Goal: Task Accomplishment & Management: Manage account settings

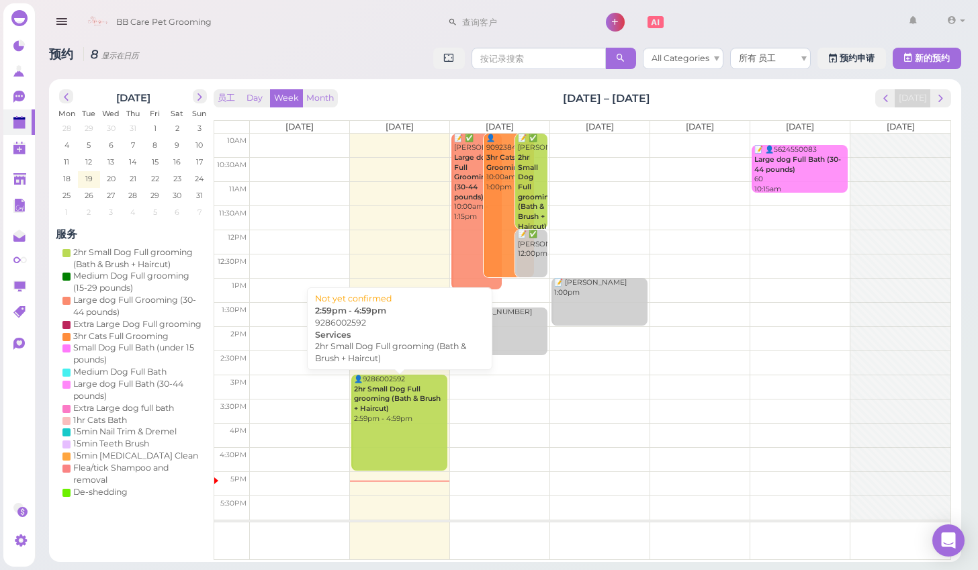
click at [397, 415] on div "👤9286002592 2hr Small Dog Full grooming (Bath & Brush + Haircut) 2:59pm - 4:59pm" at bounding box center [399, 399] width 93 height 49
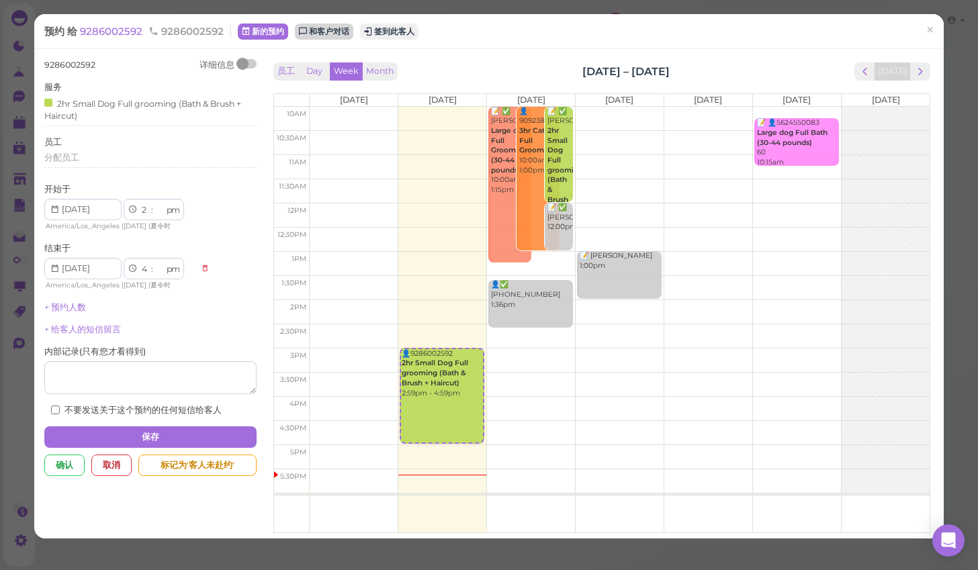
click at [311, 34] on link "和客户对话" at bounding box center [324, 32] width 58 height 16
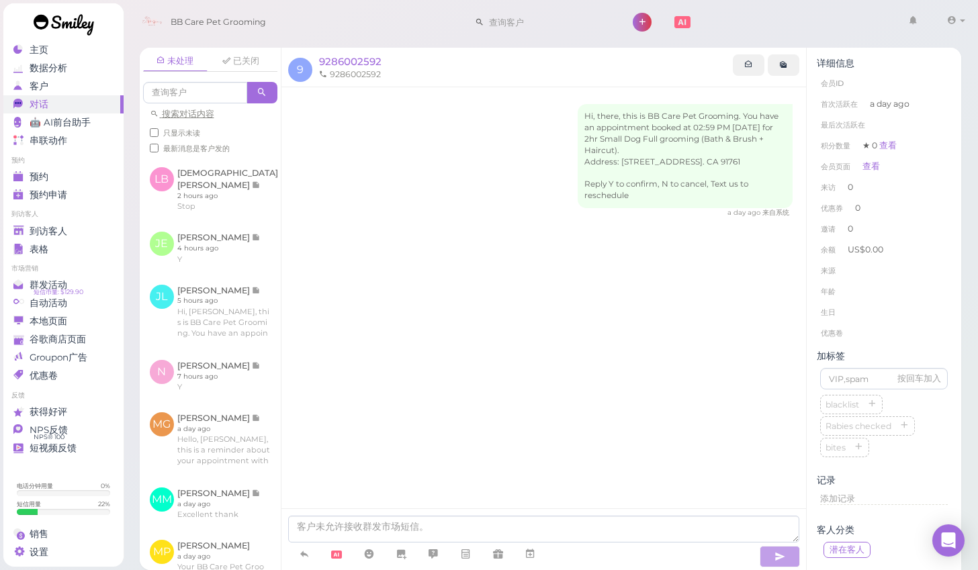
click at [922, 286] on li "年龄" at bounding box center [884, 292] width 134 height 22
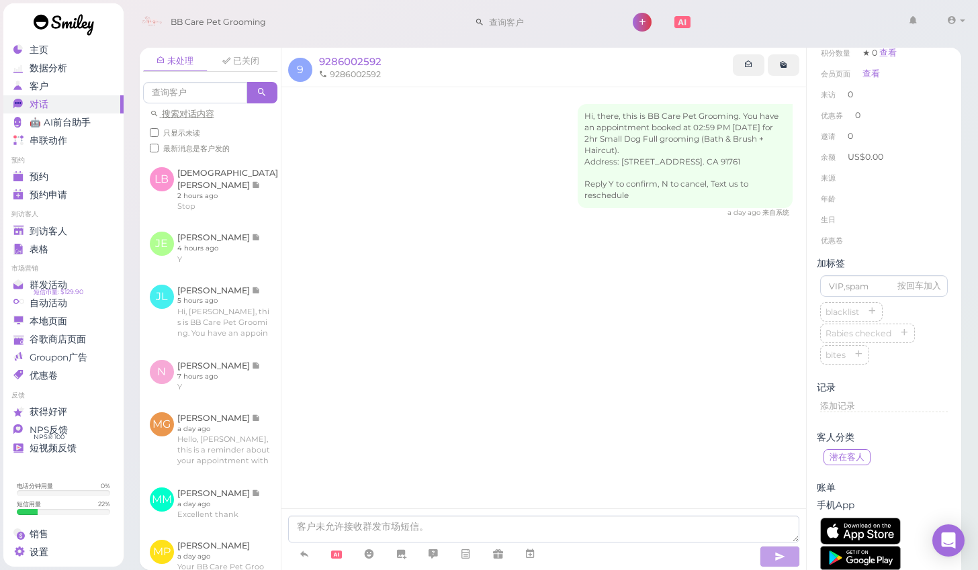
scroll to position [97, 0]
click at [734, 343] on div "Hi, there, this is BB Care Pet Grooming. You have an appointment booked at 02:5…" at bounding box center [544, 316] width 525 height 459
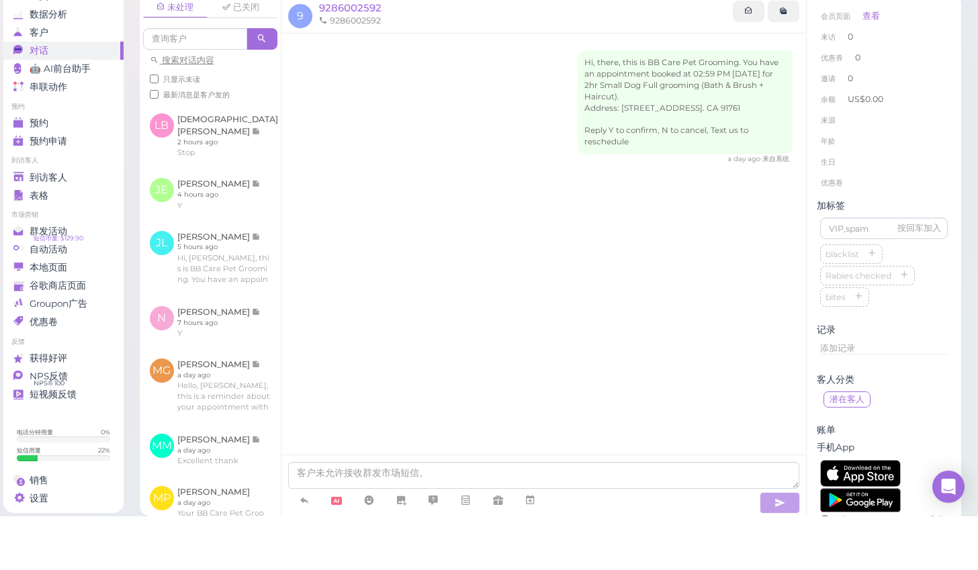
scroll to position [8, 0]
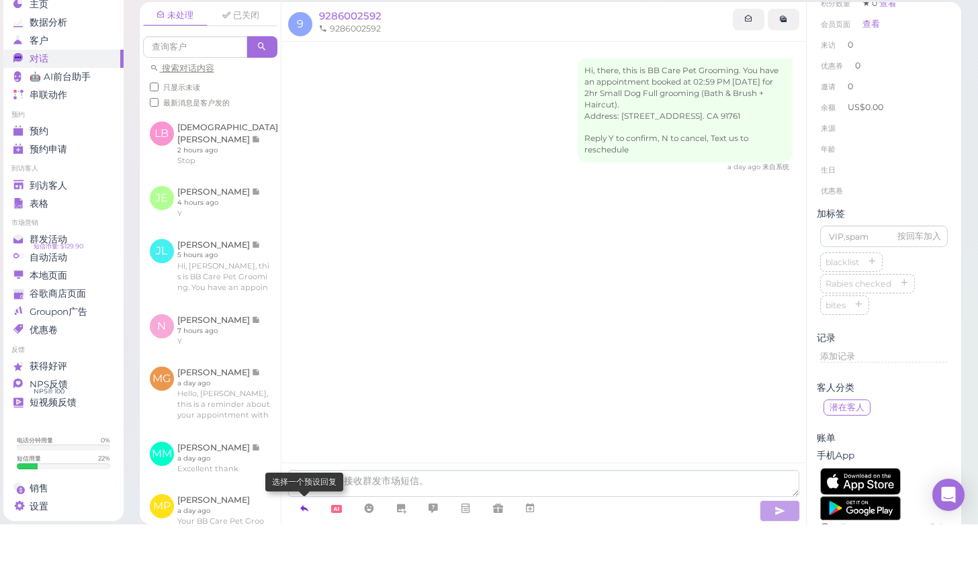
click at [304, 548] on icon at bounding box center [304, 554] width 11 height 13
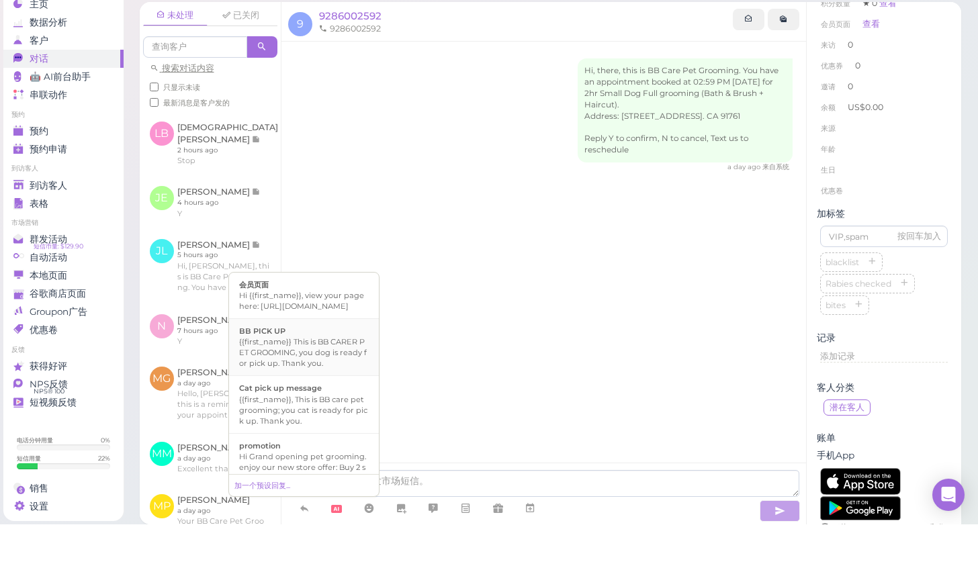
click at [306, 373] on li "BB PICK UP {{first_name}} This is BB CARER PET GROOMING, you dog is ready for p…" at bounding box center [304, 393] width 150 height 58
type textarea "{{first_name}} This is BB CARER PET GROOMING, you dog is ready for pick up. Tha…"
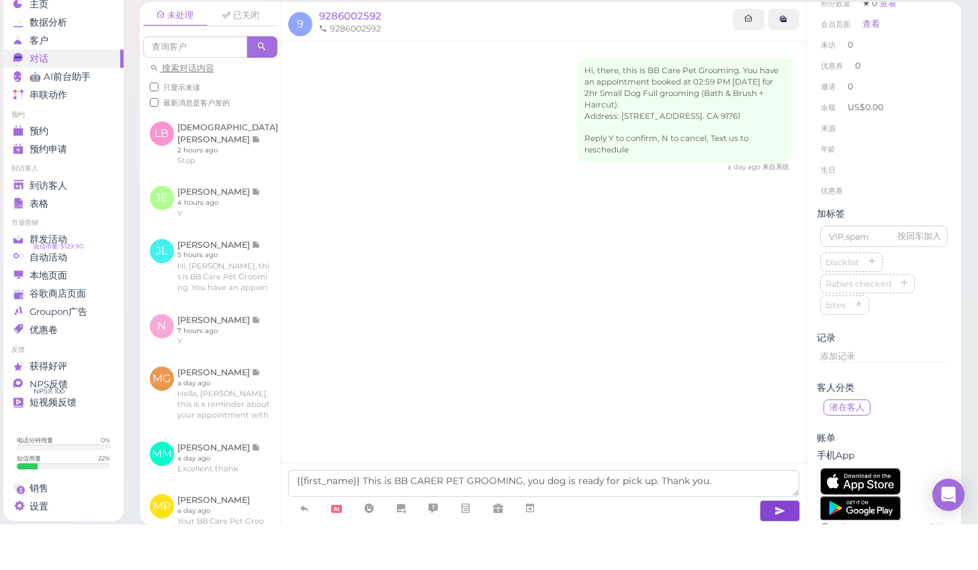
click at [777, 550] on icon "button" at bounding box center [780, 556] width 11 height 13
click at [766, 546] on button "button" at bounding box center [780, 557] width 40 height 22
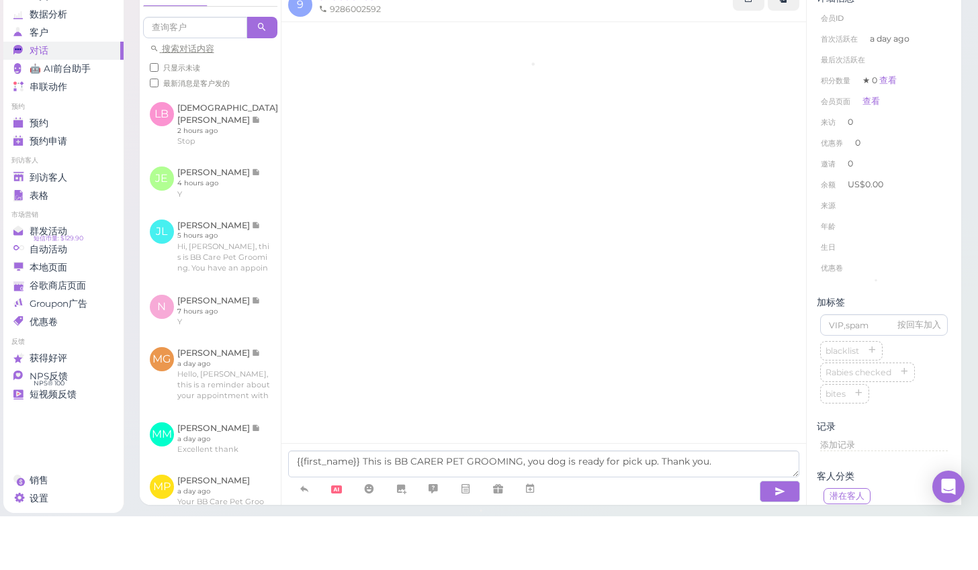
scroll to position [11, 0]
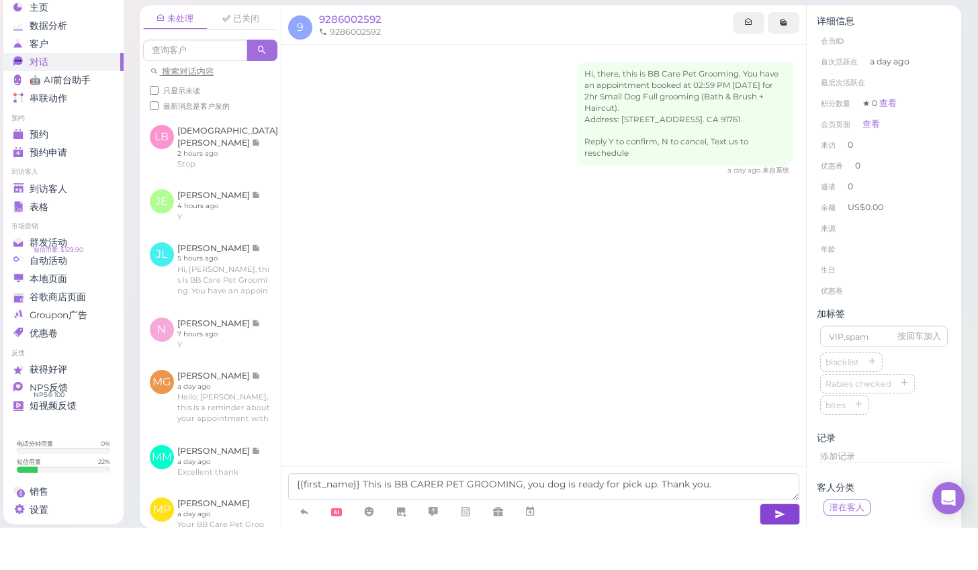
click at [787, 546] on button "button" at bounding box center [780, 557] width 40 height 22
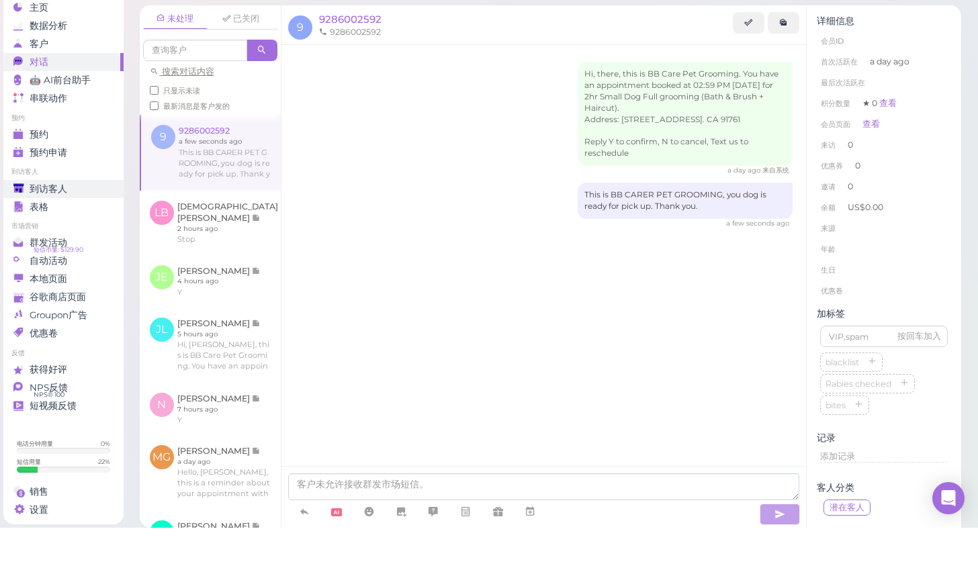
click at [77, 226] on div "到访客人" at bounding box center [61, 231] width 97 height 11
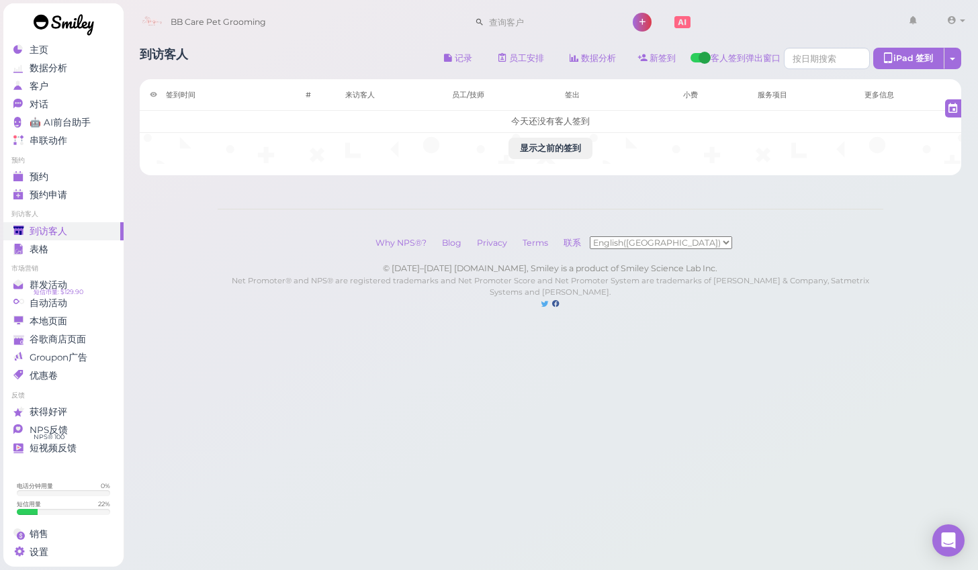
click at [62, 166] on ul "预约 预约 预约申请 0" at bounding box center [63, 180] width 120 height 48
click at [62, 175] on div "预约" at bounding box center [61, 176] width 97 height 11
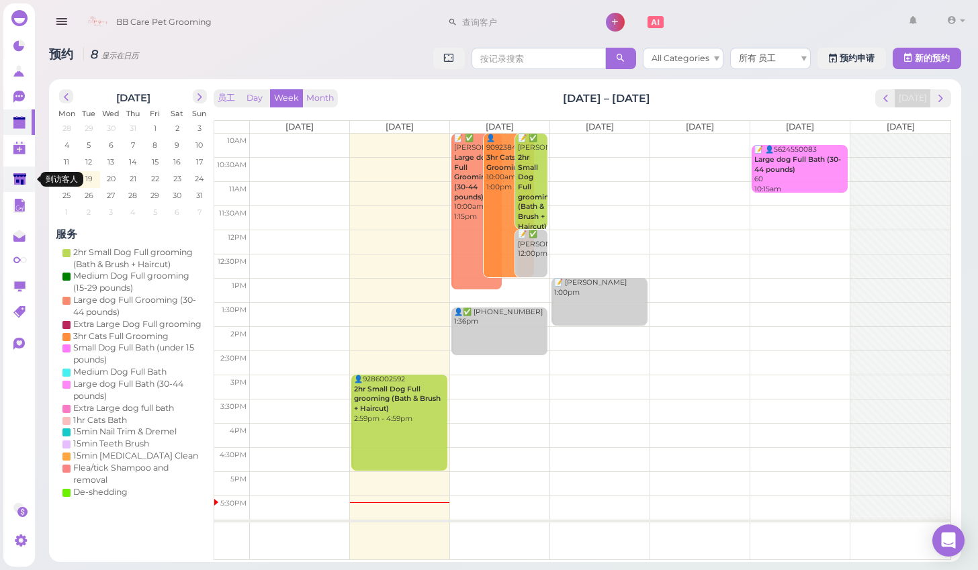
click at [22, 190] on link at bounding box center [19, 180] width 32 height 26
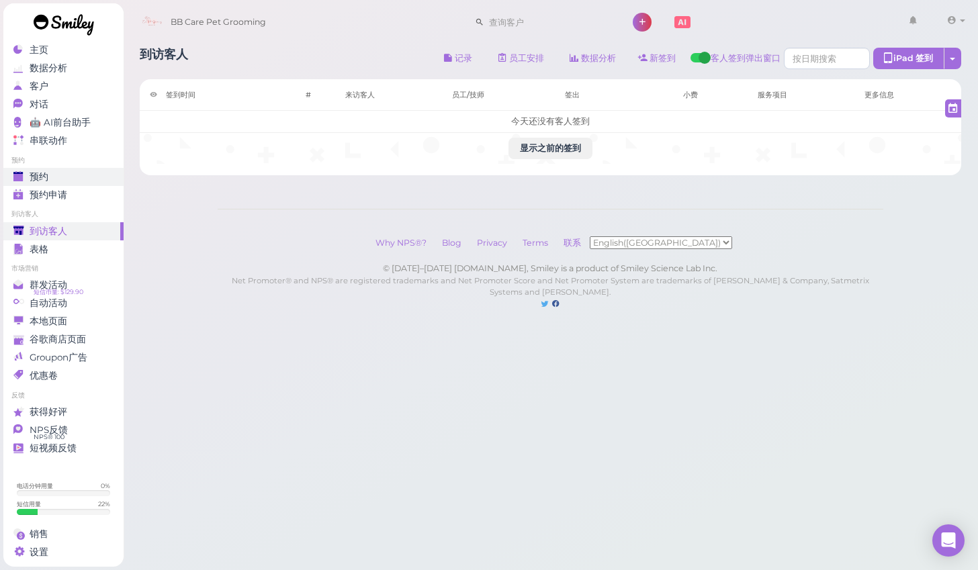
click at [50, 175] on div "预约" at bounding box center [61, 176] width 97 height 11
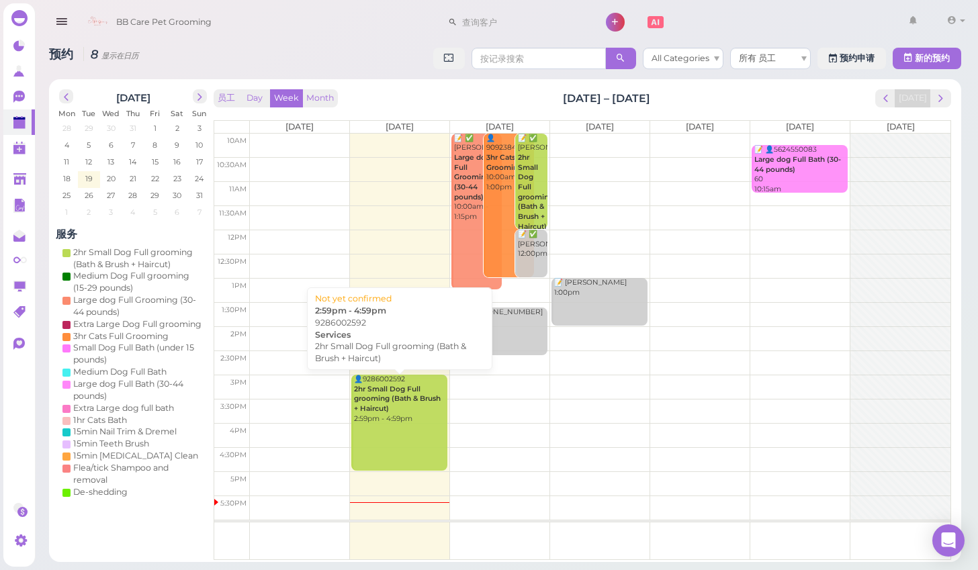
click at [426, 404] on div "👤9286002592 2hr Small Dog Full grooming (Bath & Brush + Haircut) 2:59pm - 4:59pm" at bounding box center [399, 399] width 93 height 49
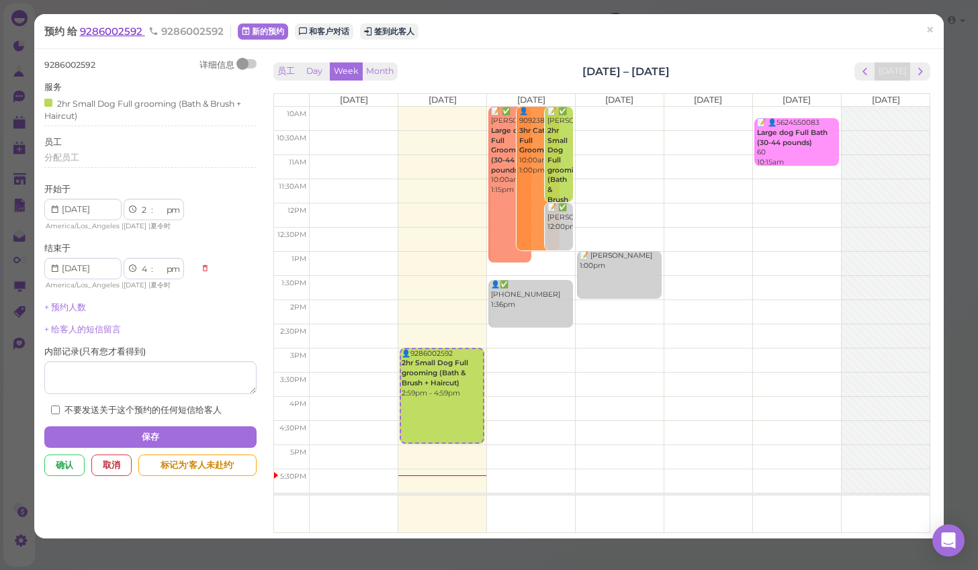
click at [131, 28] on span "9286002592" at bounding box center [112, 31] width 65 height 13
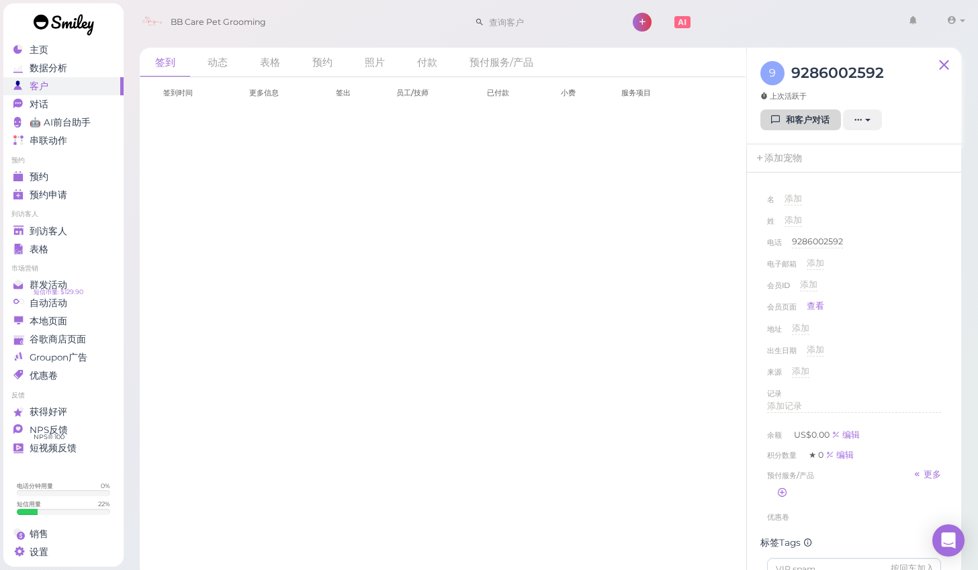
click at [802, 118] on link "和客户对话" at bounding box center [801, 121] width 81 height 22
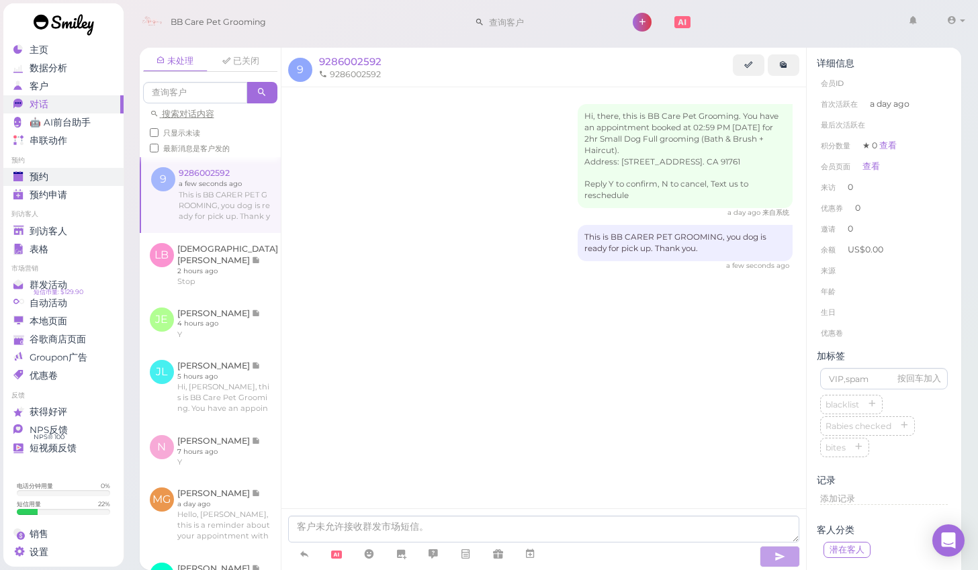
click at [83, 183] on link "预约" at bounding box center [63, 177] width 120 height 18
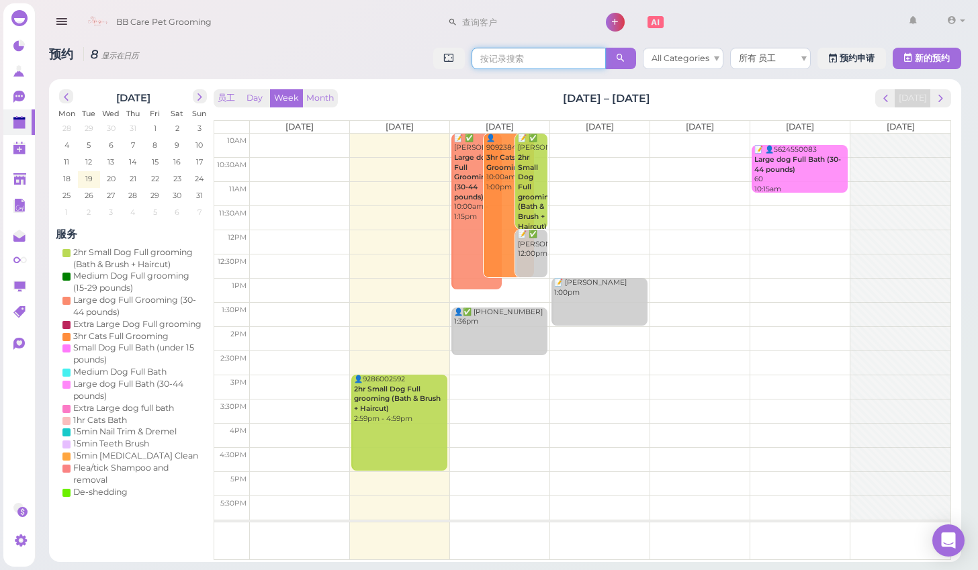
click at [549, 63] on input at bounding box center [539, 59] width 134 height 22
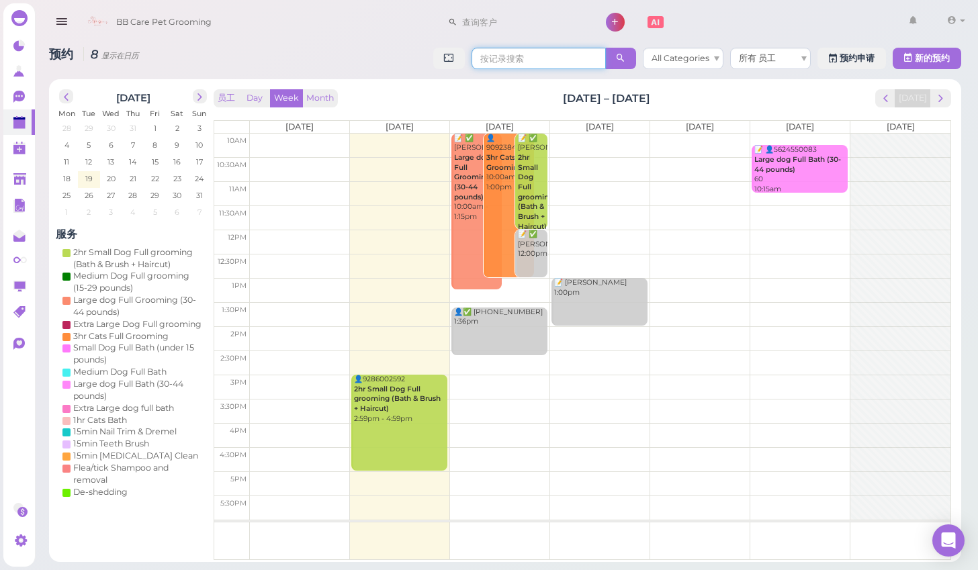
click at [549, 63] on input at bounding box center [539, 59] width 134 height 22
click at [540, 61] on input at bounding box center [539, 59] width 134 height 22
type input "3"
type input "4242059731"
click at [619, 54] on icon at bounding box center [621, 58] width 9 height 10
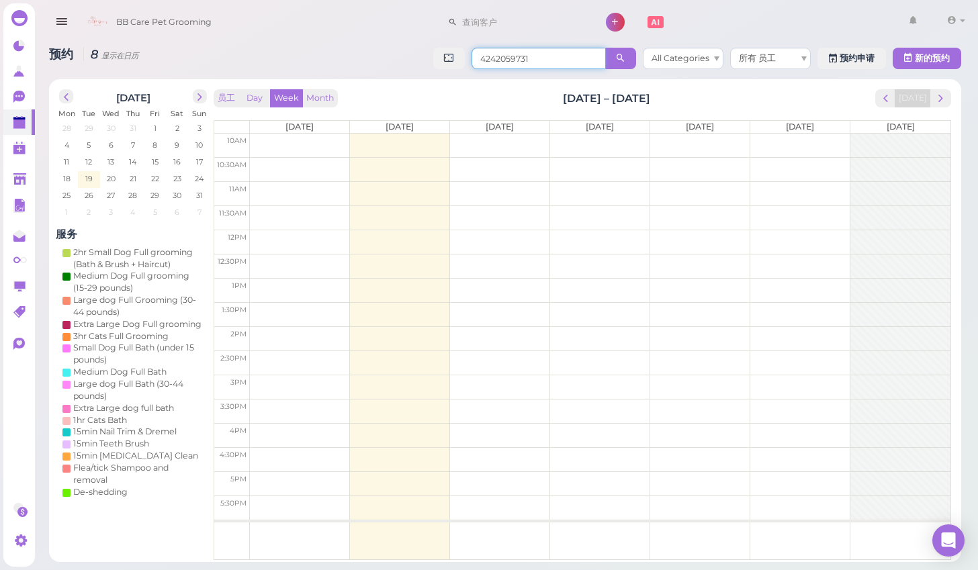
click at [538, 58] on input "4242059731" at bounding box center [539, 59] width 134 height 22
click at [508, 24] on input at bounding box center [523, 22] width 130 height 22
type input "4242059731"
click at [536, 42] on small "4242059731" at bounding box center [559, 46] width 46 height 9
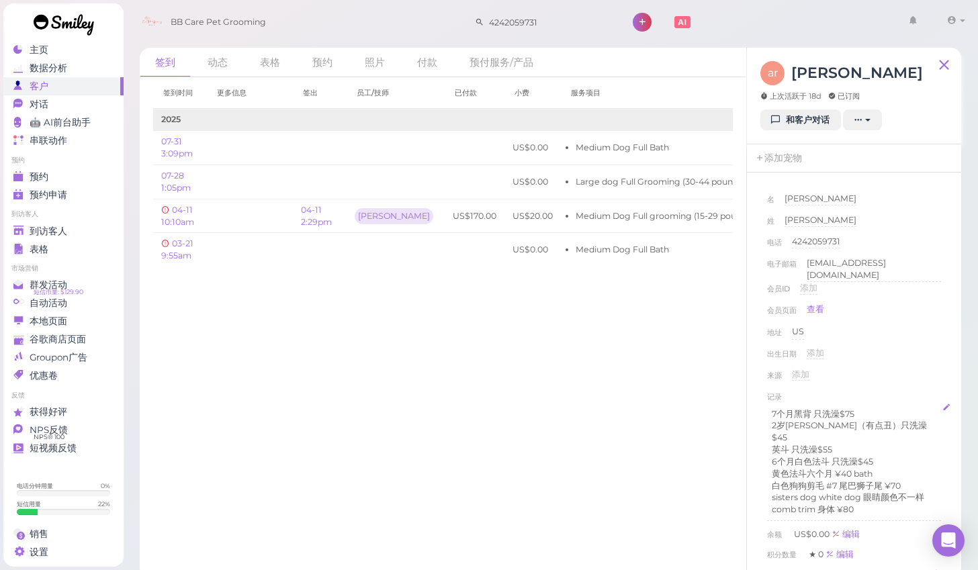
click at [888, 468] on p "黄色法斗六个月 ¥40 bath" at bounding box center [854, 474] width 165 height 12
click at [774, 423] on p "2岁[PERSON_NAME]（有点丑）只洗澡$45" at bounding box center [854, 432] width 165 height 24
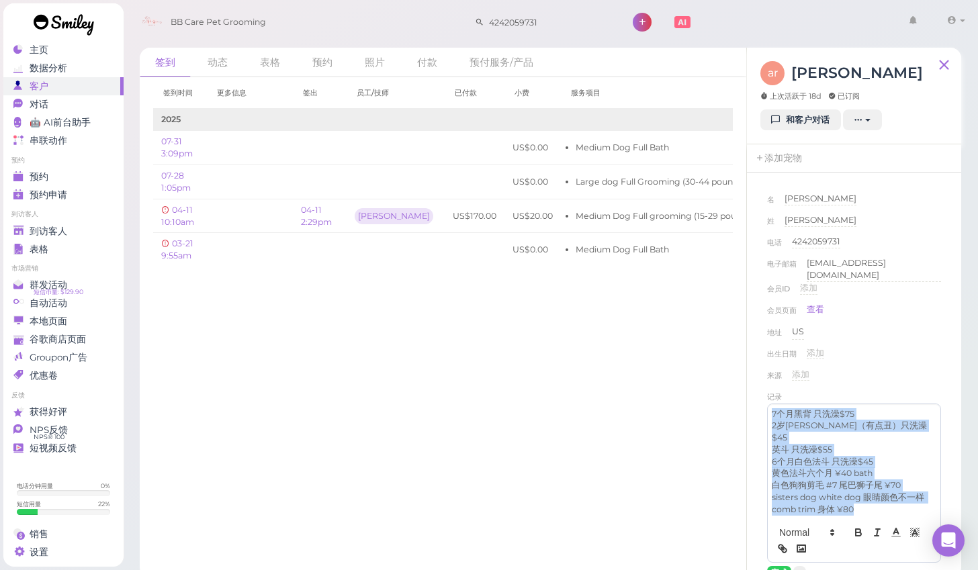
drag, startPoint x: 774, startPoint y: 408, endPoint x: 864, endPoint y: 489, distance: 121.3
click at [864, 489] on div "7个月黑背 只洗澡$75 2岁法斗（有点丑）只洗澡$45 英斗 只洗澡$55 6个月白色法斗 只洗澡$45 黄色法斗六个月 ¥40 bath 白色狗狗剪毛 #…" at bounding box center [854, 462] width 173 height 116
click at [805, 420] on p "2岁[PERSON_NAME]（有点丑）只洗澡$45" at bounding box center [854, 432] width 165 height 24
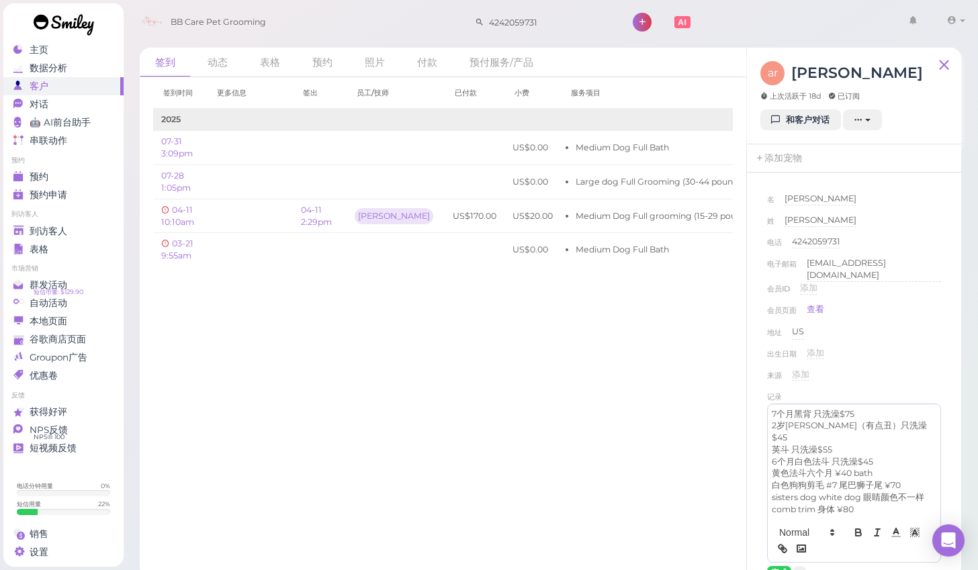
click at [775, 410] on p "7个月黑背 只洗澡$75" at bounding box center [854, 415] width 165 height 12
click at [773, 409] on p "7个月黑背 只洗澡$75" at bounding box center [854, 415] width 165 height 12
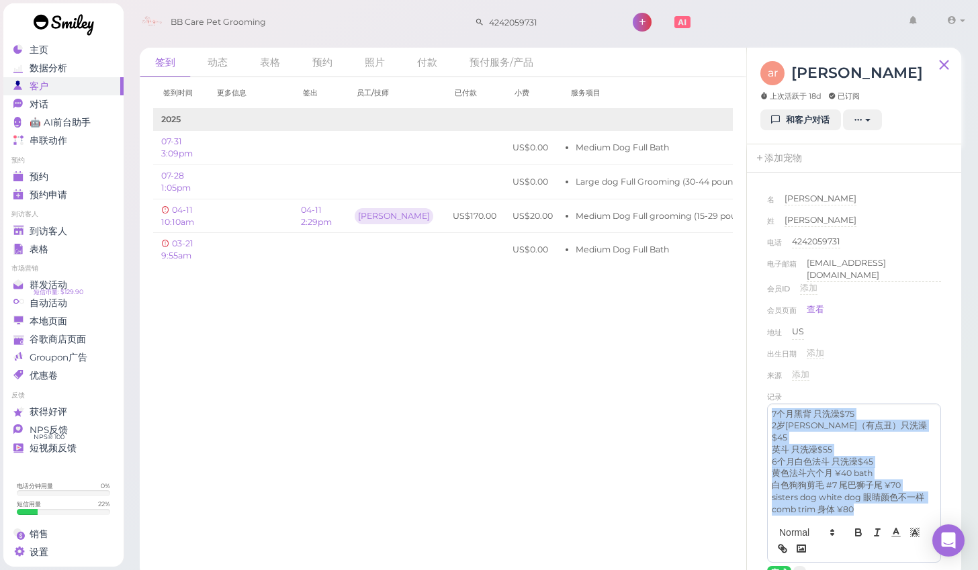
drag, startPoint x: 773, startPoint y: 409, endPoint x: 857, endPoint y: 491, distance: 117.4
click at [835, 480] on p "白色狗狗剪毛 #7 尾巴狮子尾 ¥70" at bounding box center [854, 486] width 165 height 12
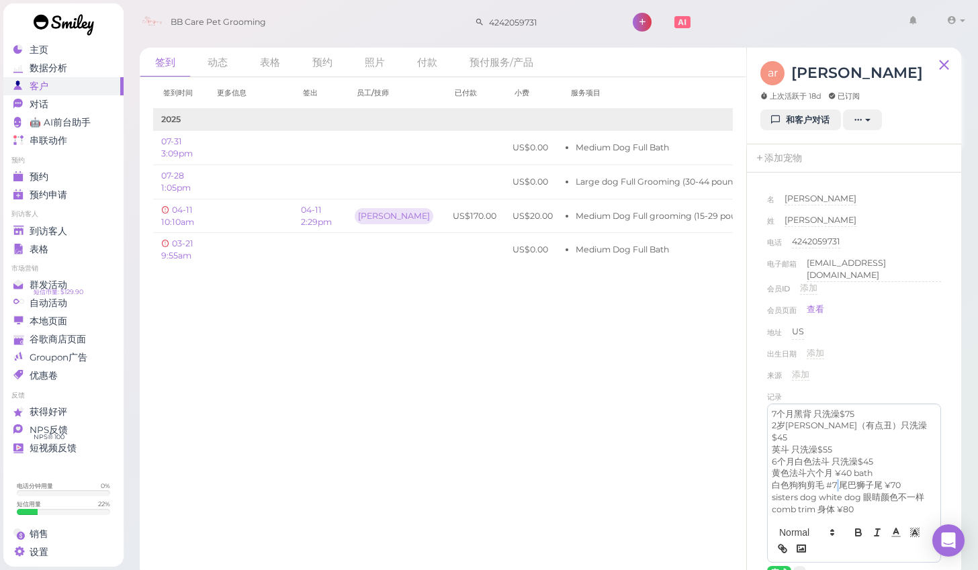
click at [835, 480] on p "白色狗狗剪毛 #7 尾巴狮子尾 ¥70" at bounding box center [854, 486] width 165 height 12
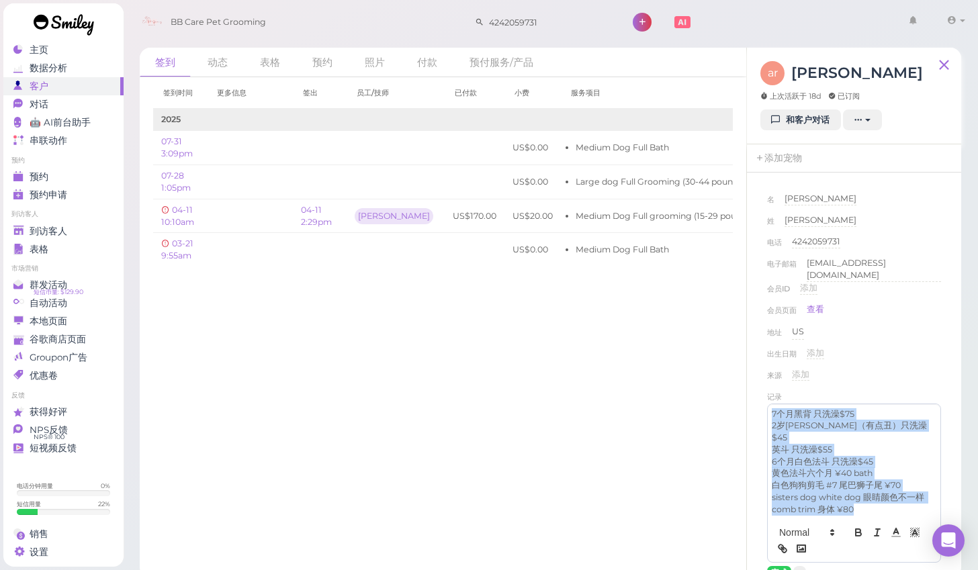
drag, startPoint x: 772, startPoint y: 409, endPoint x: 857, endPoint y: 492, distance: 118.8
click at [857, 492] on div "7个月黑背 只洗澡$75 2岁法斗（有点丑）只洗澡$45 英斗 只洗澡$55 6个月白色法斗 只洗澡$45 黄色法斗六个月 ¥40 bath 白色狗狗剪毛 #…" at bounding box center [854, 462] width 173 height 116
click at [72, 177] on div "预约" at bounding box center [61, 176] width 97 height 11
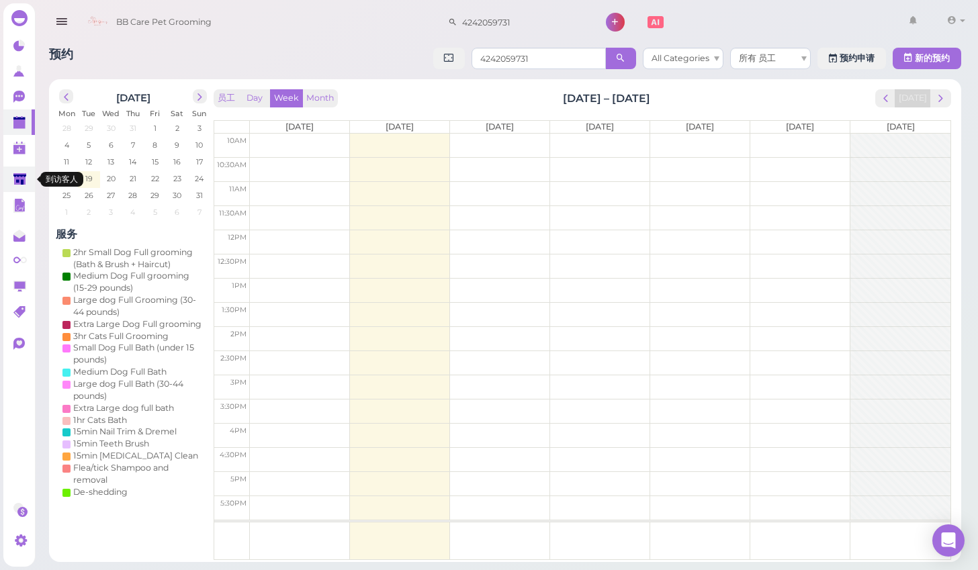
click at [17, 173] on polygon at bounding box center [19, 178] width 13 height 11
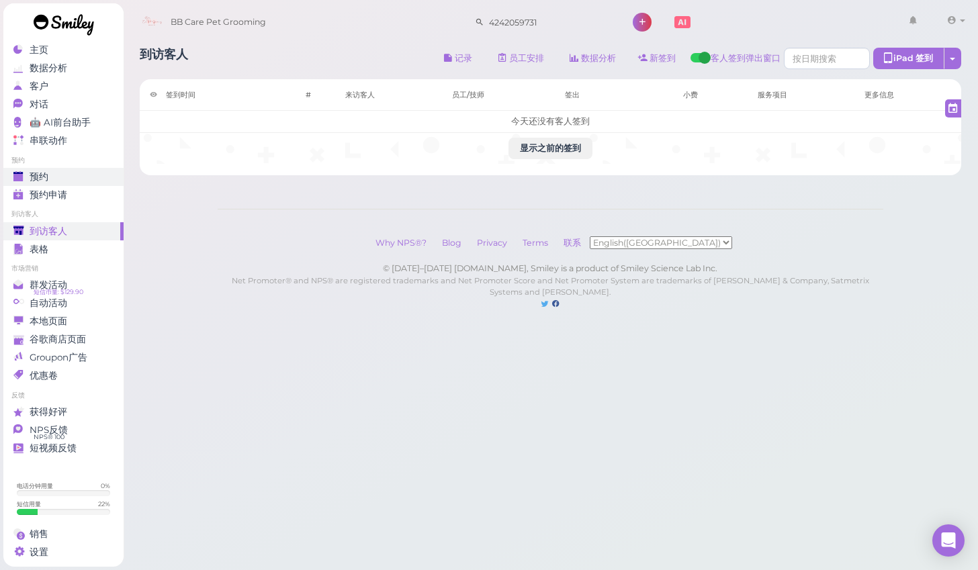
click at [54, 174] on div "预约" at bounding box center [61, 176] width 97 height 11
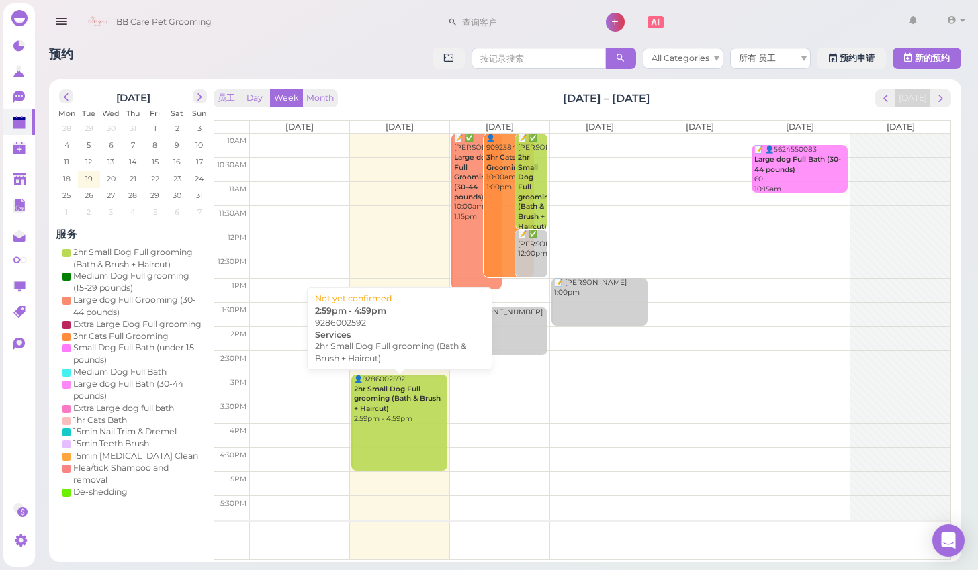
click at [381, 410] on b "2hr Small Dog Full grooming (Bath & Brush + Haircut)" at bounding box center [397, 399] width 87 height 28
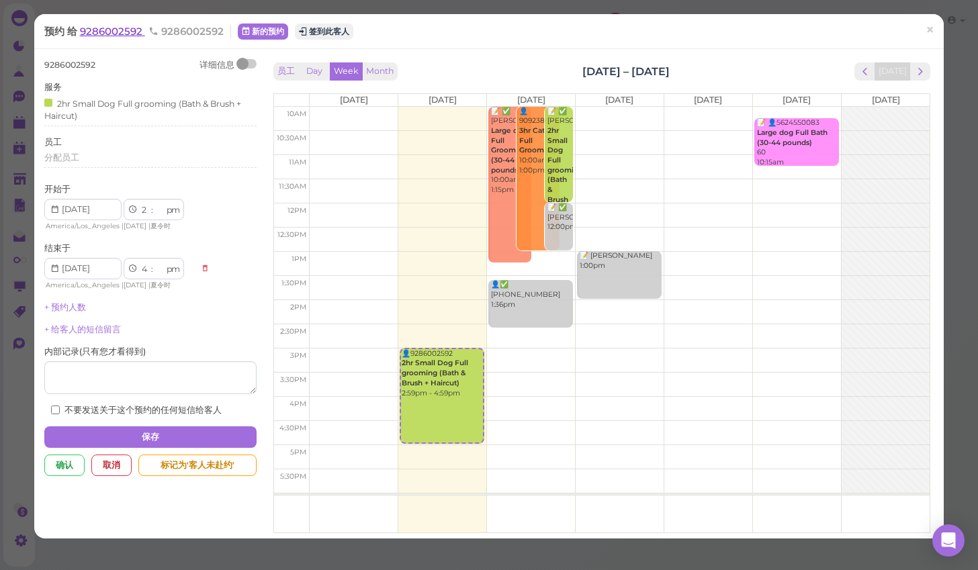
click at [115, 36] on span "9286002592" at bounding box center [112, 31] width 65 height 13
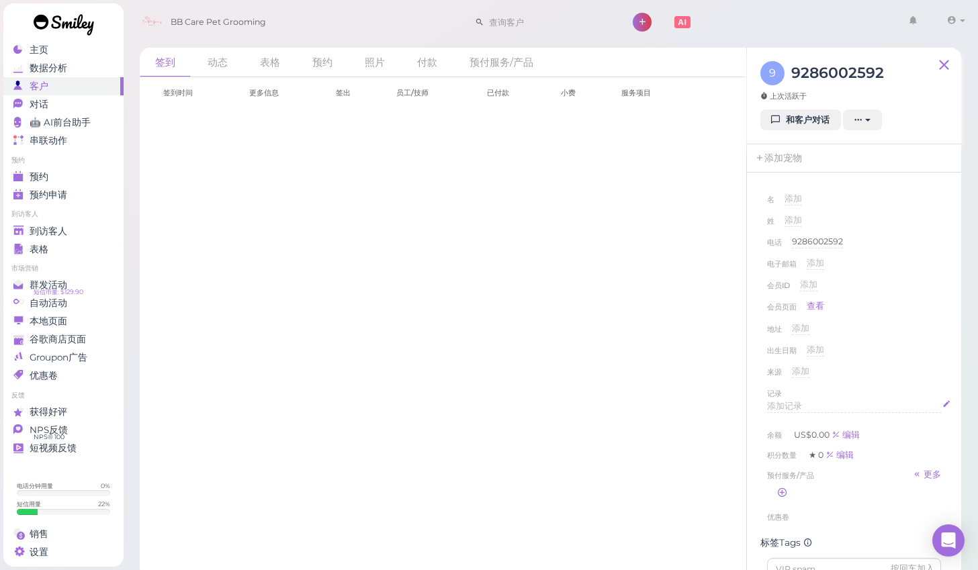
click at [806, 409] on div "添加记录" at bounding box center [854, 406] width 174 height 13
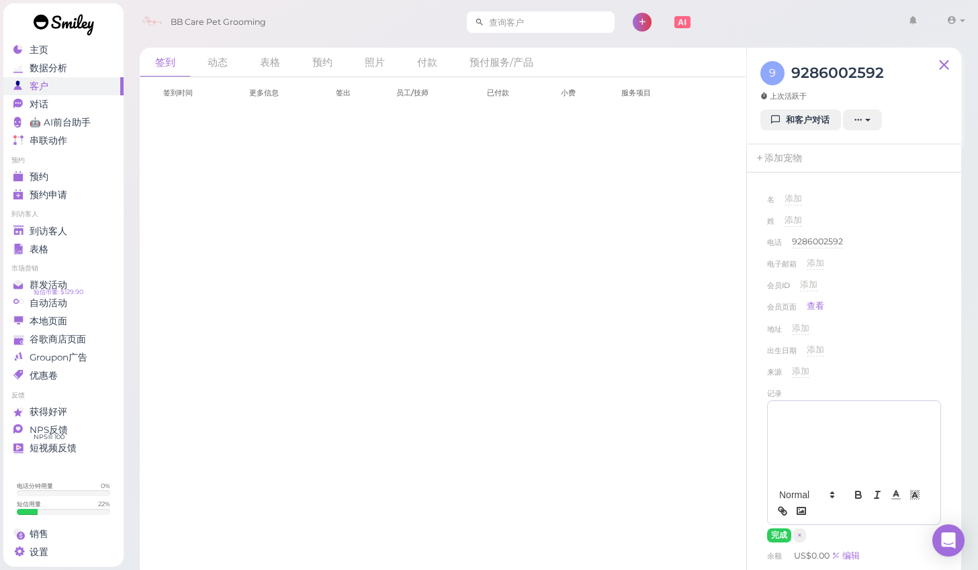
click at [533, 17] on input at bounding box center [549, 22] width 130 height 22
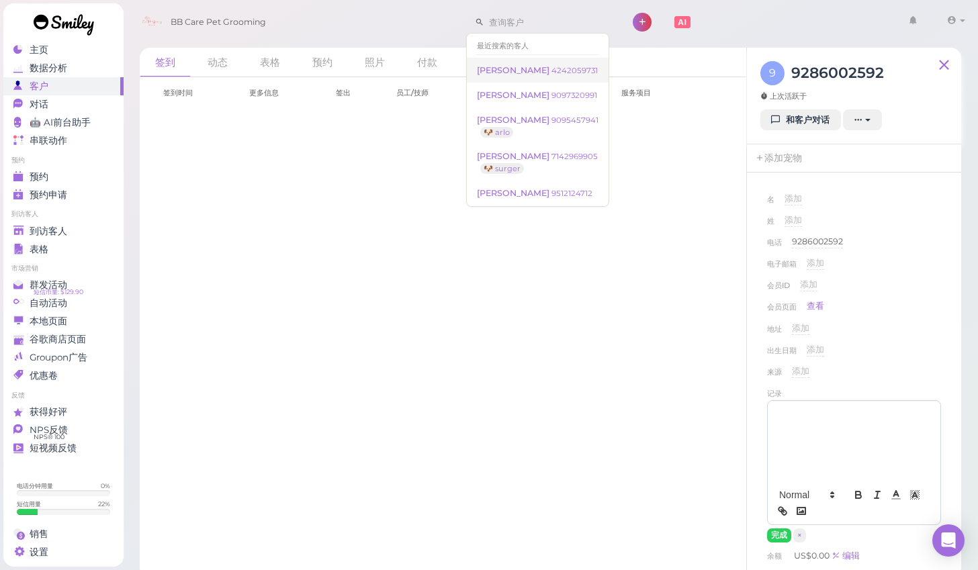
click at [552, 67] on small "4242059731" at bounding box center [575, 70] width 46 height 9
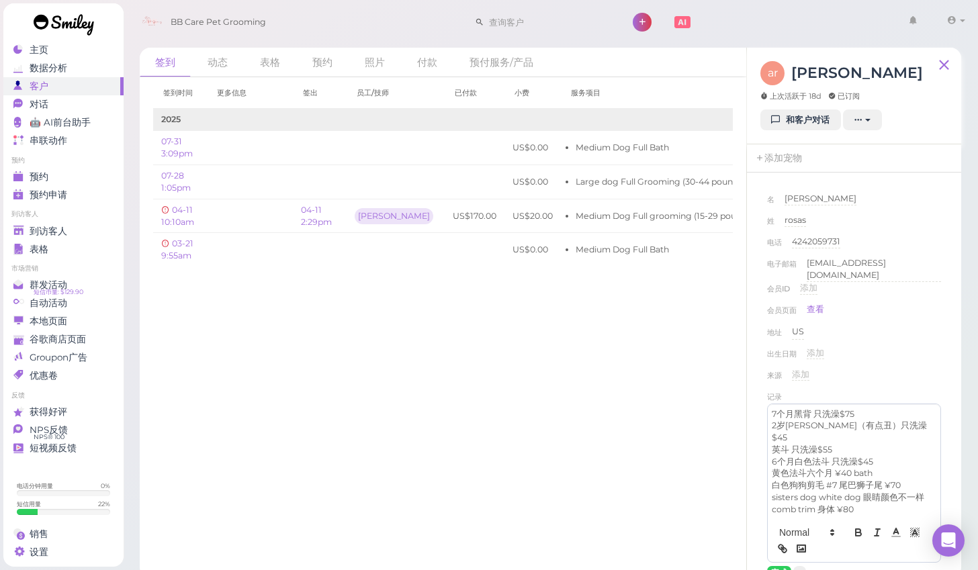
click at [773, 411] on p "7个月黑背 只洗澡$75" at bounding box center [854, 415] width 165 height 12
click at [111, 185] on link "预约" at bounding box center [63, 177] width 120 height 18
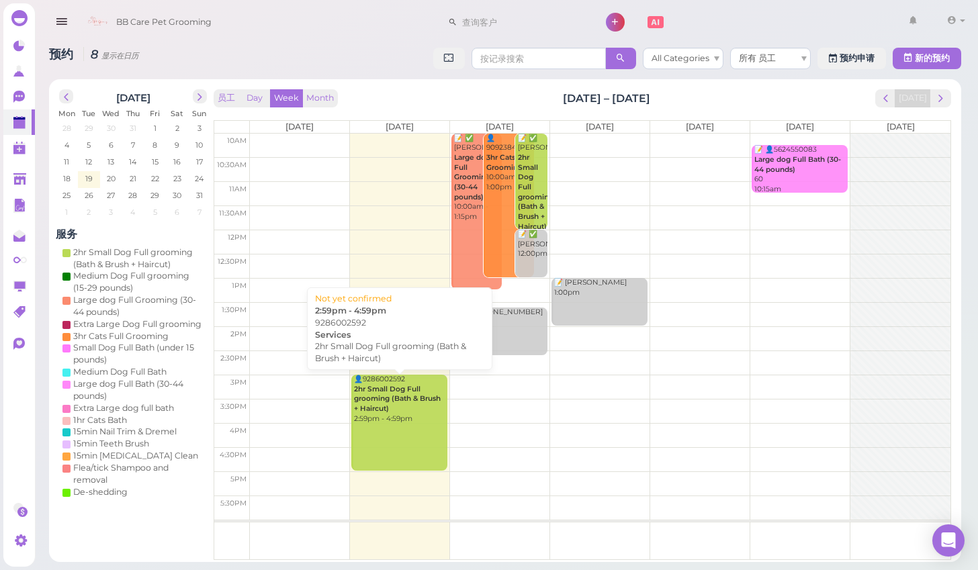
click at [435, 395] on b "2hr Small Dog Full grooming (Bath & Brush + Haircut)" at bounding box center [397, 399] width 87 height 28
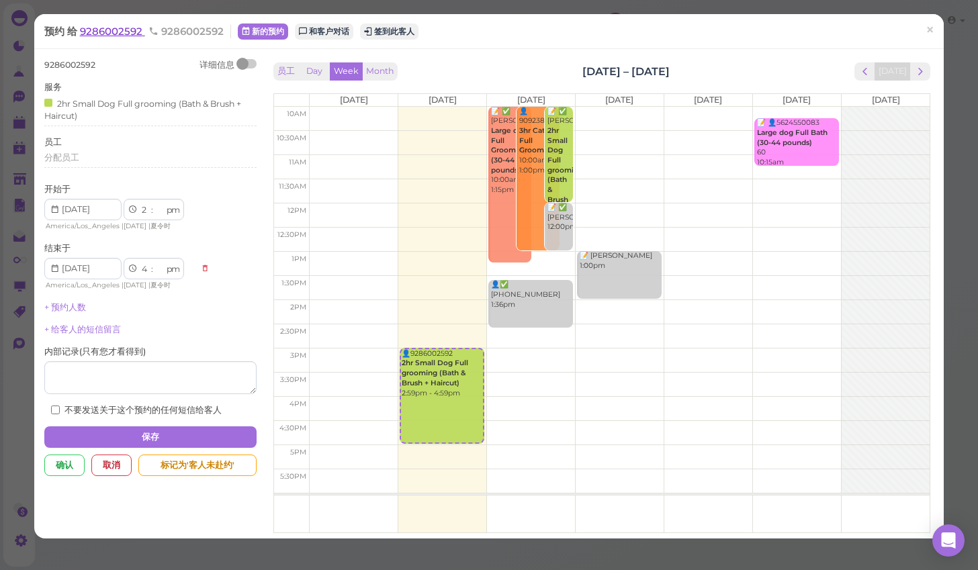
click at [111, 35] on span "9286002592" at bounding box center [112, 31] width 65 height 13
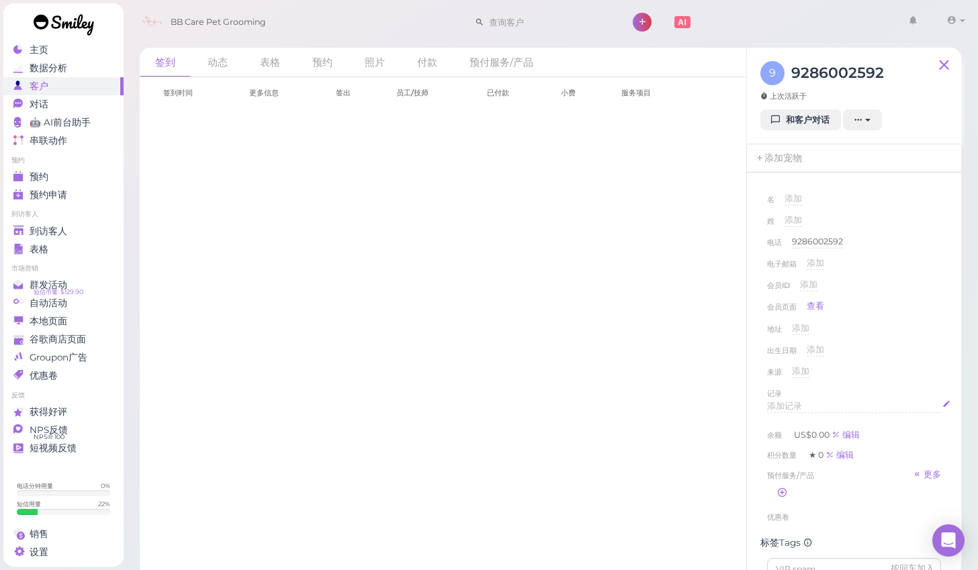
click at [802, 402] on div "添加记录" at bounding box center [854, 406] width 174 height 13
click at [923, 371] on div "来源 添加" at bounding box center [854, 377] width 174 height 22
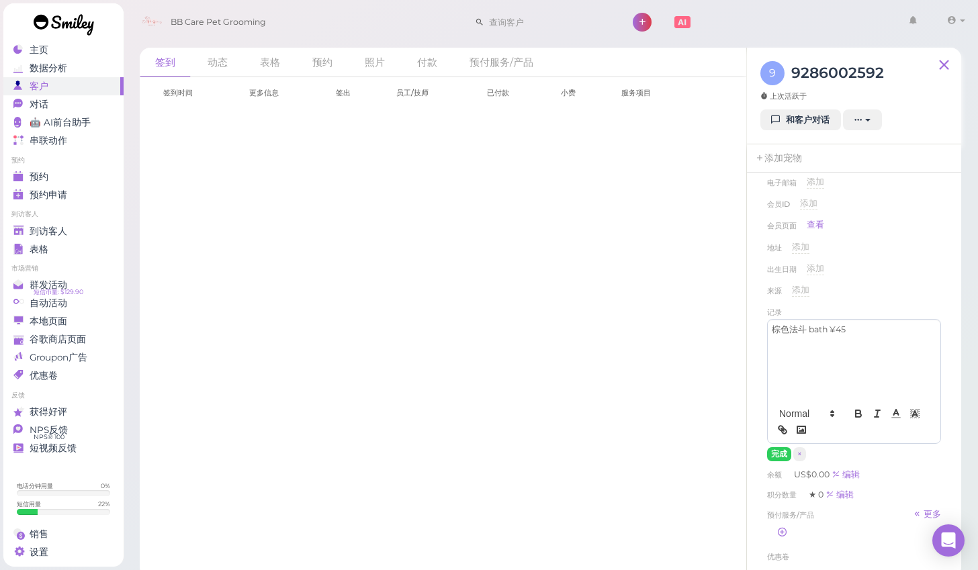
scroll to position [82, 0]
click at [783, 447] on button "完成" at bounding box center [779, 454] width 24 height 14
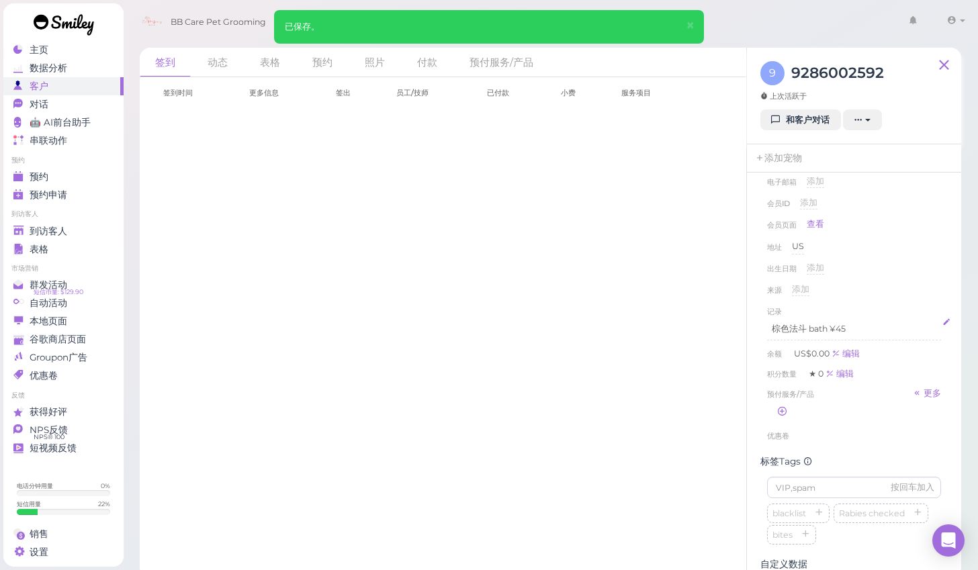
click at [855, 324] on p "棕色法斗 bath ¥45" at bounding box center [854, 329] width 165 height 12
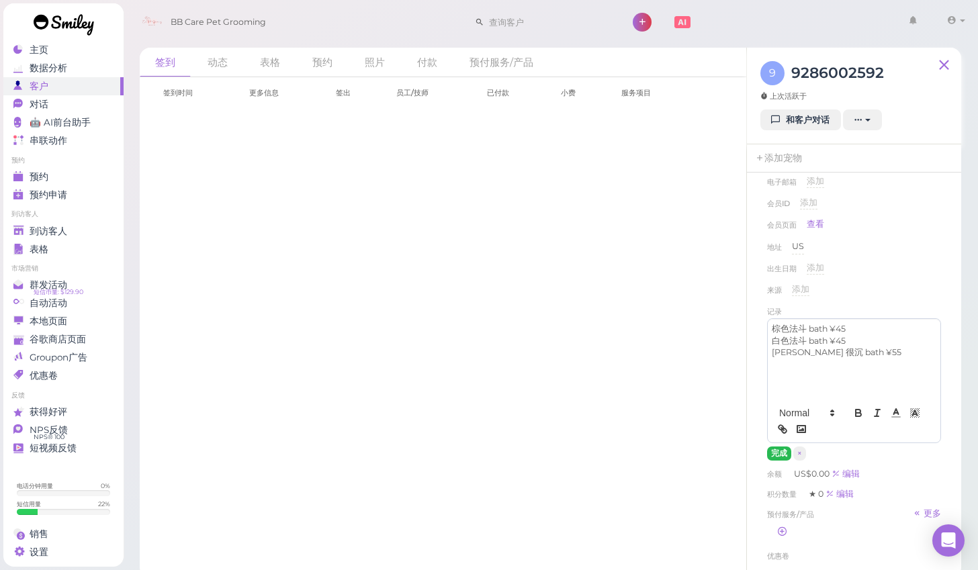
click at [776, 452] on button "完成" at bounding box center [779, 454] width 24 height 14
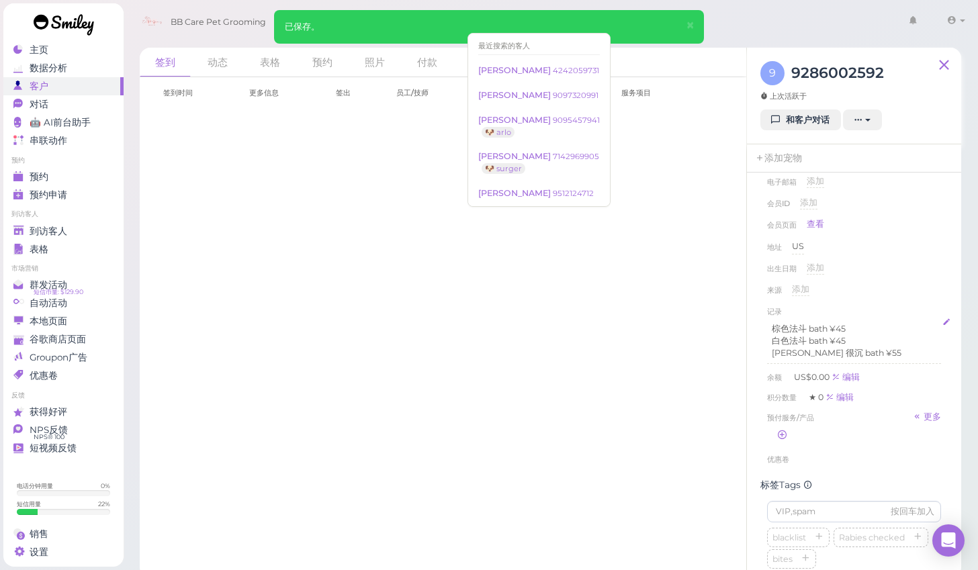
click at [555, 30] on input at bounding box center [549, 22] width 130 height 22
click at [553, 68] on small "4242059731" at bounding box center [576, 70] width 46 height 9
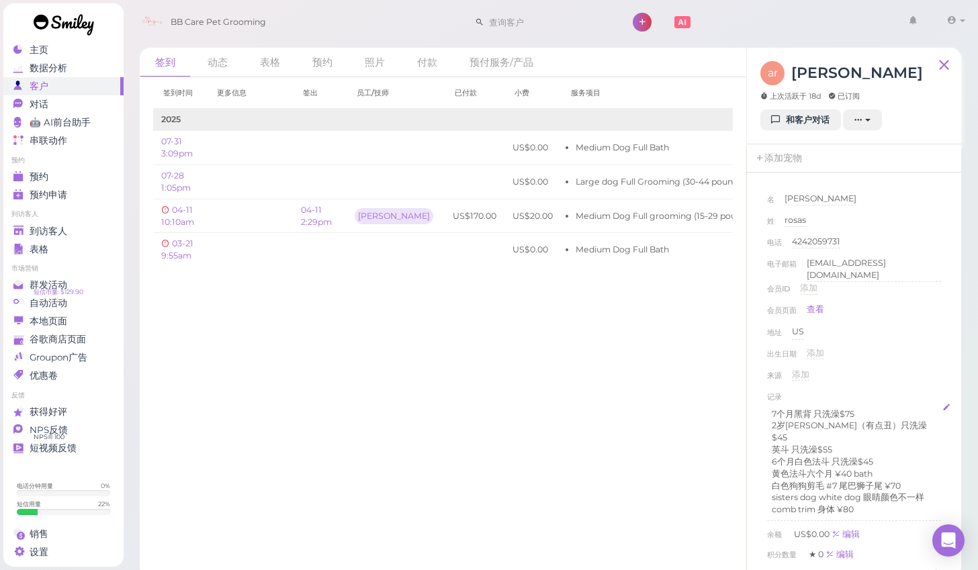
click at [788, 492] on p "sisters dog white dog 眼睛颜色不一样 comb trim 身体 ¥80" at bounding box center [854, 504] width 165 height 24
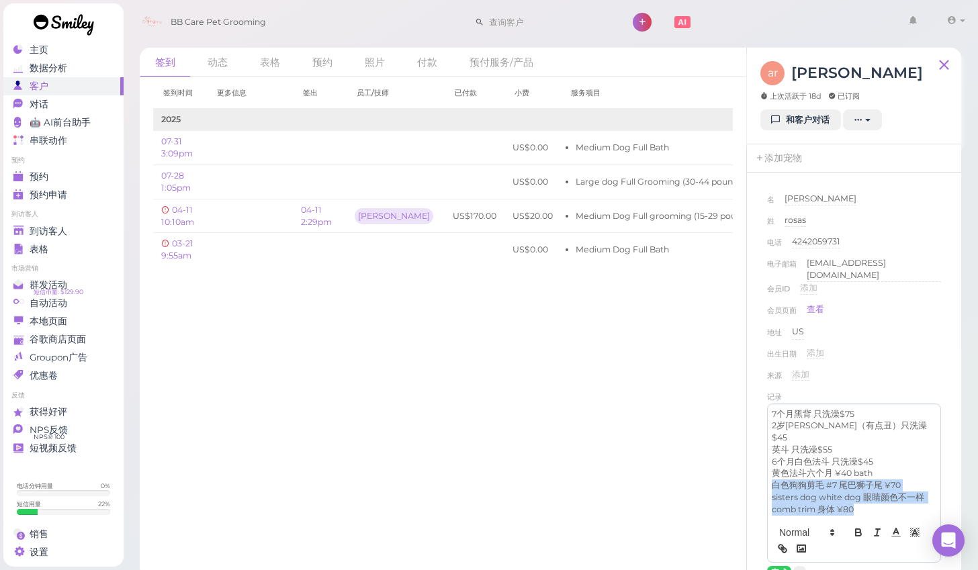
drag, startPoint x: 775, startPoint y: 470, endPoint x: 862, endPoint y: 486, distance: 88.3
click at [862, 486] on div "7个月黑背 只洗澡$75 2岁法斗（有点丑）只洗澡$45 英斗 只洗澡$55 6个月白色法斗 只洗澡$45 黄色法斗六个月 ¥40 bath 白色狗狗剪毛 #…" at bounding box center [854, 462] width 173 height 116
click at [853, 492] on p "sisters dog white dog 眼睛颜色不一样 comb trim 身体 ¥80" at bounding box center [854, 504] width 165 height 24
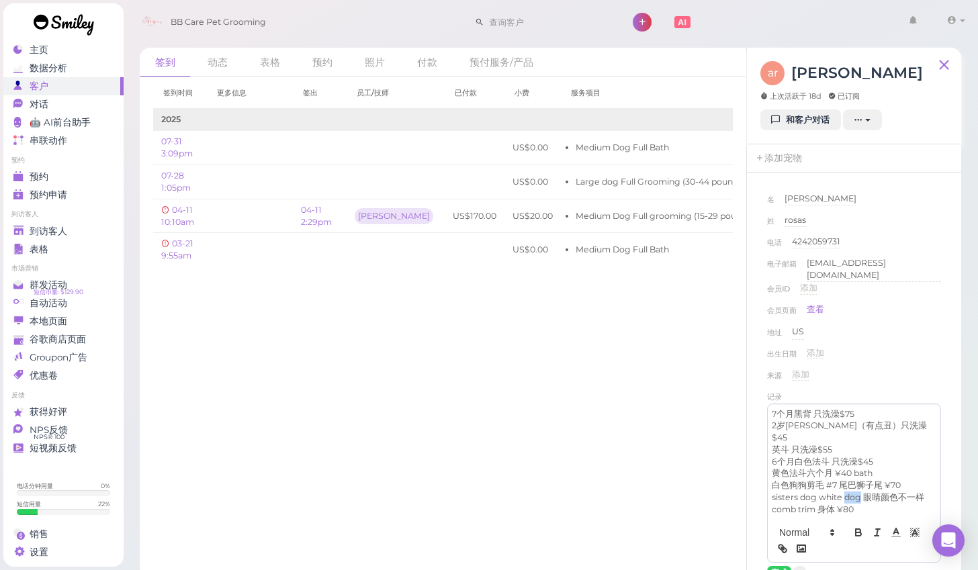
click at [853, 492] on p "sisters dog white dog 眼睛颜色不一样 comb trim 身体 ¥80" at bounding box center [854, 504] width 165 height 24
drag, startPoint x: 775, startPoint y: 468, endPoint x: 855, endPoint y: 488, distance: 82.6
click at [855, 488] on div "7个月黑背 只洗澡$75 2岁法斗（有点丑）只洗澡$45 英斗 只洗澡$55 6个月白色法斗 只洗澡$45 黄色法斗六个月 ¥40 bath 白色狗狗剪毛 #…" at bounding box center [854, 462] width 173 height 116
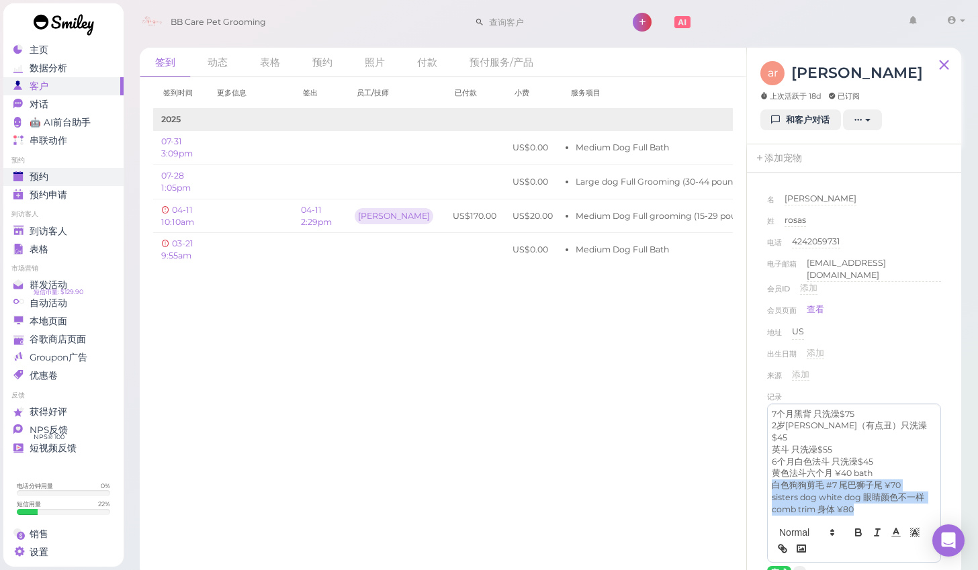
click at [64, 172] on div "预约" at bounding box center [61, 176] width 97 height 11
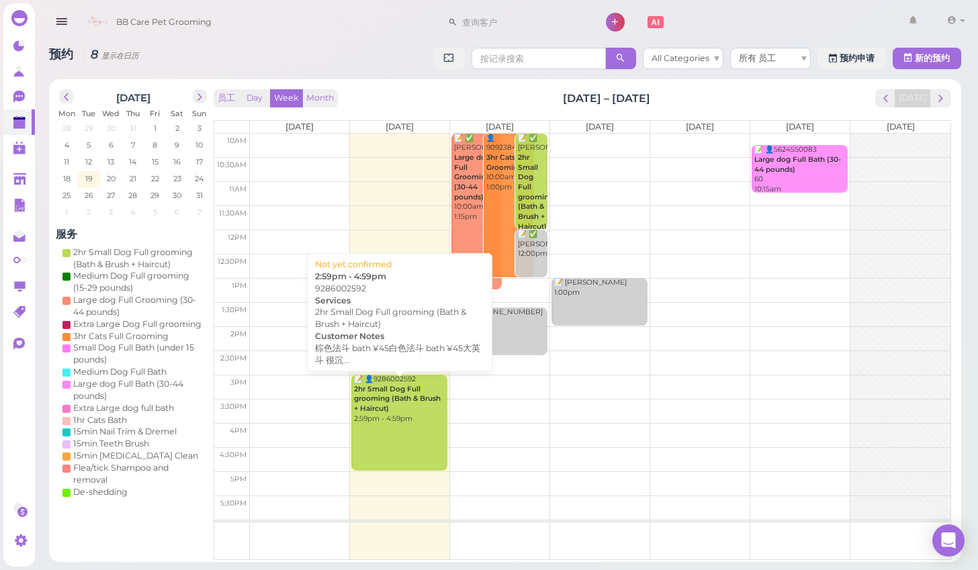
click at [416, 399] on b "2hr Small Dog Full grooming (Bath & Brush + Haircut)" at bounding box center [397, 399] width 87 height 28
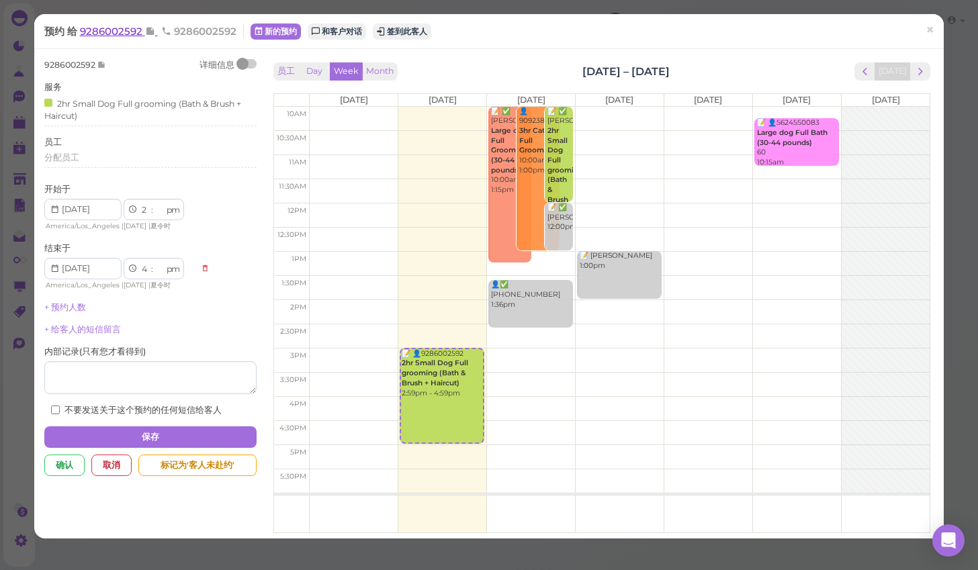
click at [136, 32] on span "9286002592" at bounding box center [112, 31] width 65 height 13
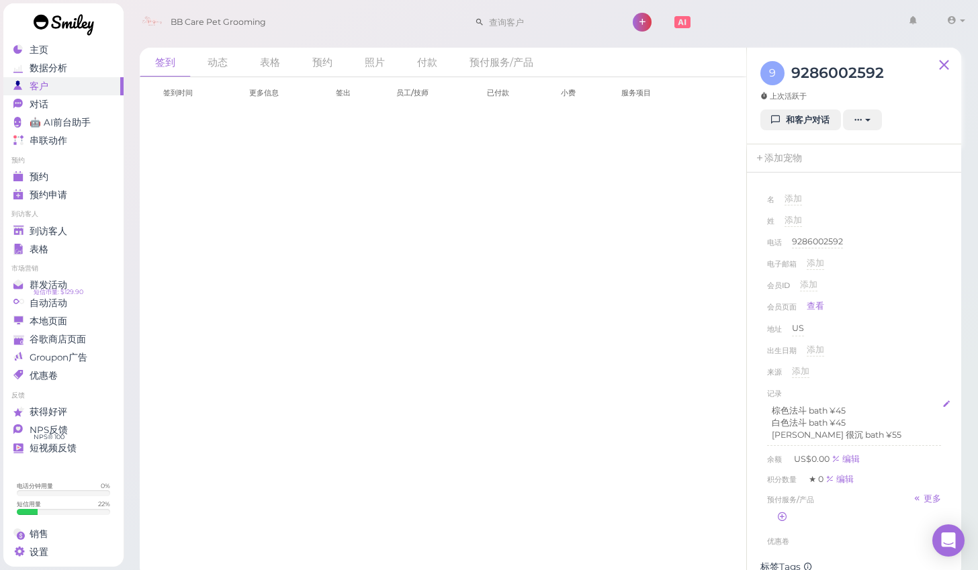
click at [853, 439] on div "棕色法斗 bath ¥45 白色法斗 bath ¥45 大英斗 很沉 bath ¥55" at bounding box center [854, 423] width 174 height 46
click at [935, 366] on div "来源 添加" at bounding box center [854, 377] width 174 height 22
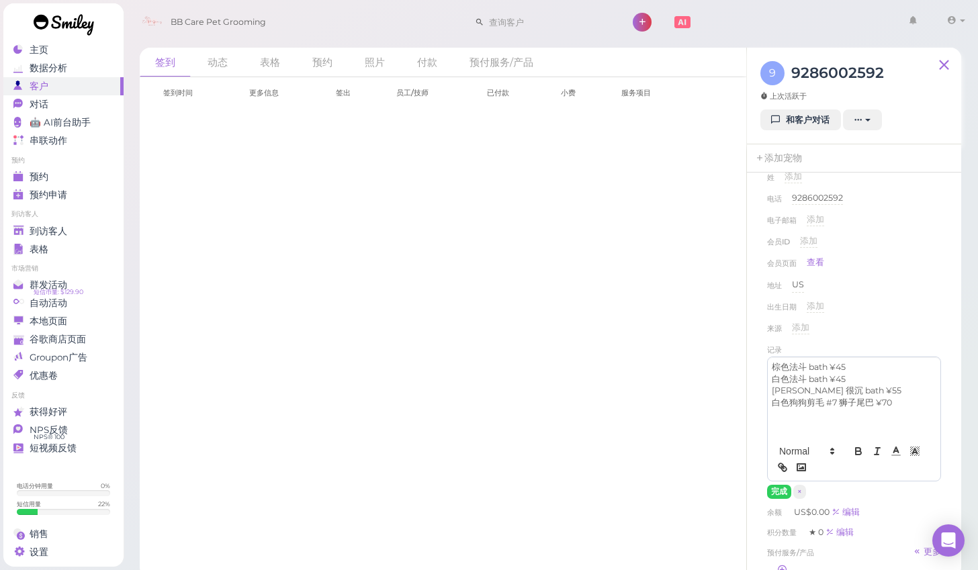
scroll to position [47, 0]
click at [771, 491] on button "完成" at bounding box center [779, 489] width 24 height 14
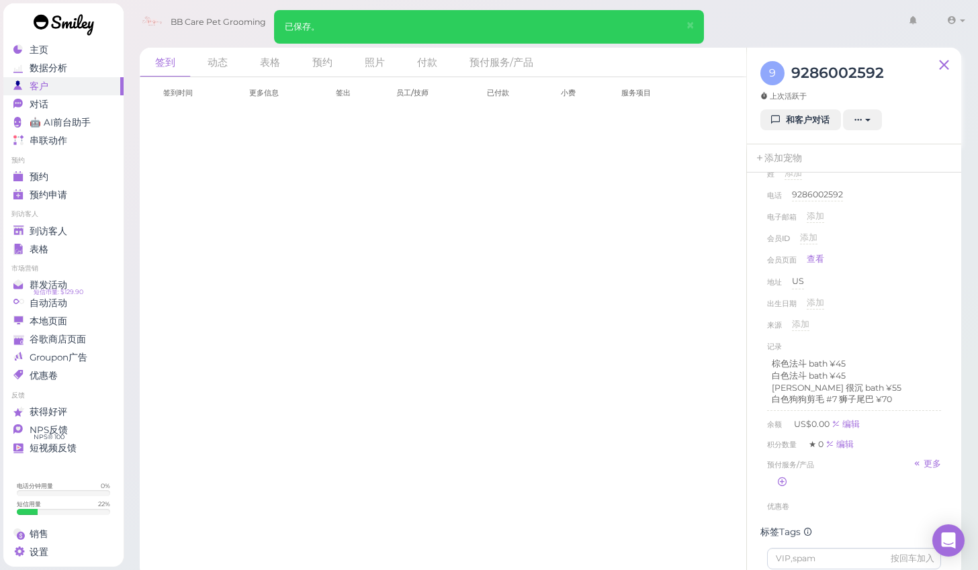
click at [505, 30] on input at bounding box center [549, 22] width 130 height 22
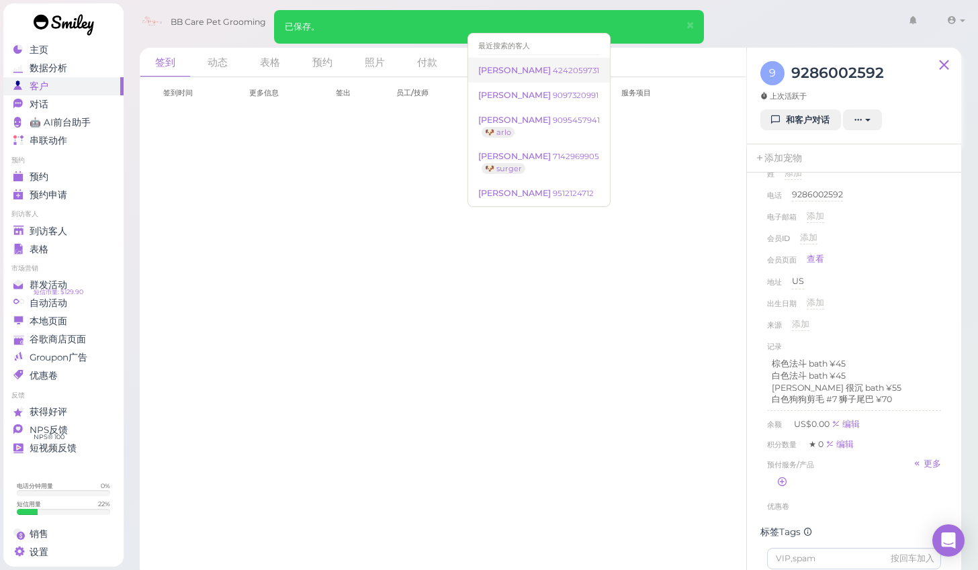
click at [505, 69] on span "[PERSON_NAME]" at bounding box center [515, 70] width 75 height 10
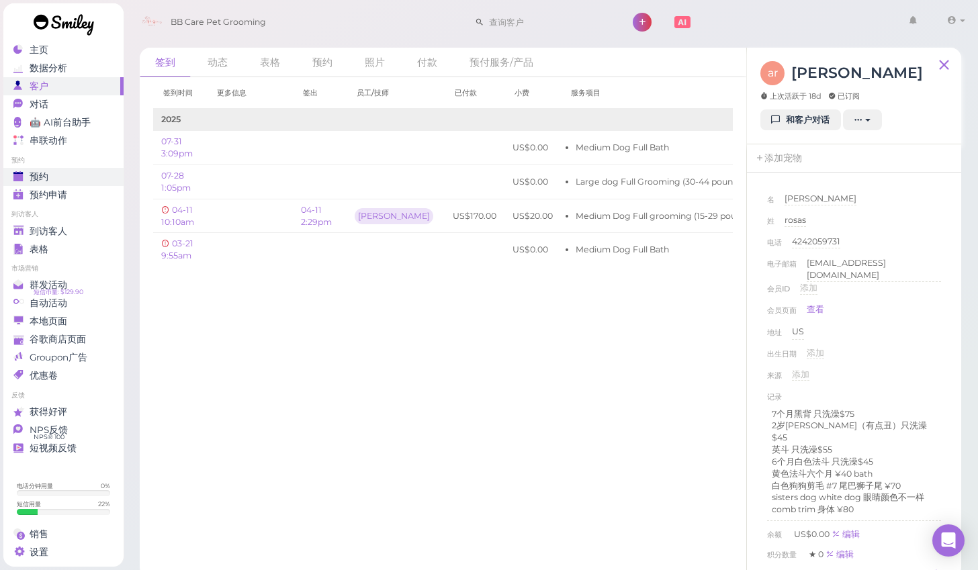
click at [87, 171] on div "预约" at bounding box center [61, 176] width 97 height 11
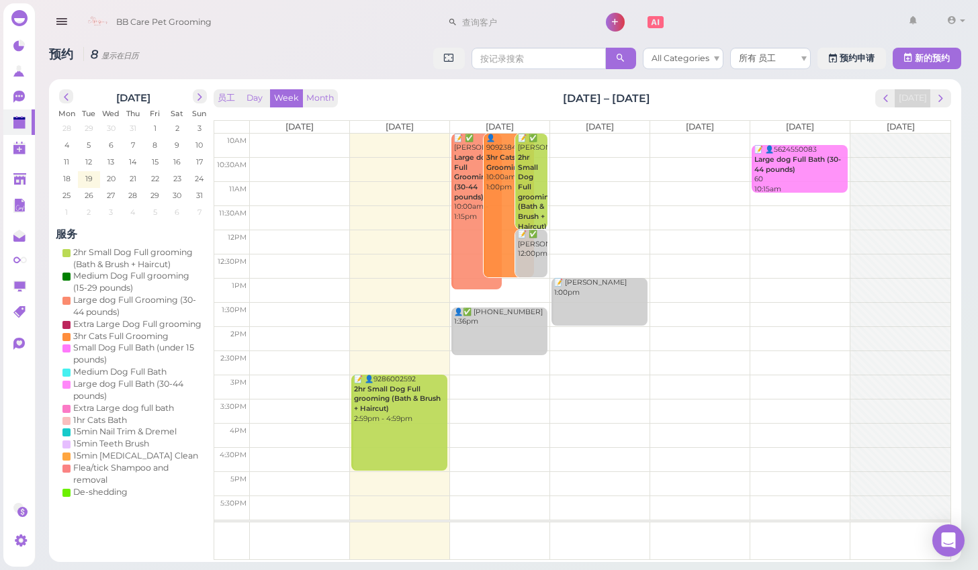
click at [374, 402] on b "2hr Small Dog Full grooming (Bath & Brush + Haircut)" at bounding box center [397, 399] width 87 height 28
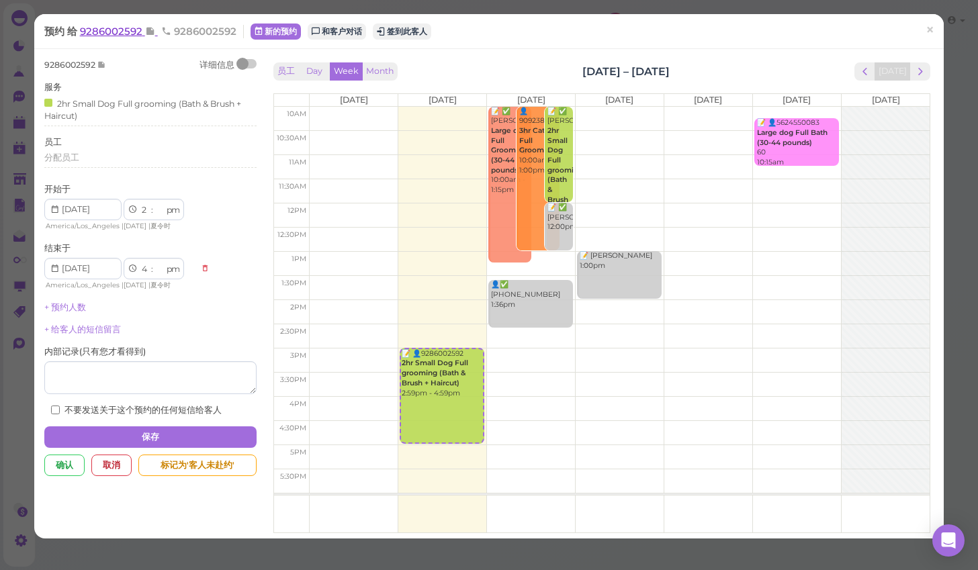
click at [124, 26] on span "9286002592" at bounding box center [112, 31] width 65 height 13
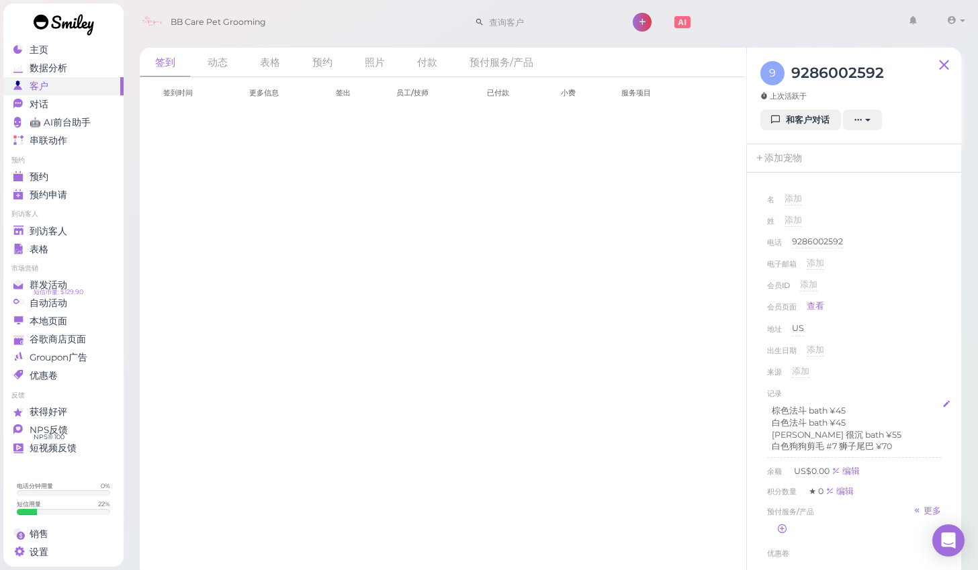
click at [901, 443] on p "白色狗狗剪毛 #7 狮子尾巴 ¥70" at bounding box center [854, 447] width 165 height 12
click at [919, 368] on div "来源 添加" at bounding box center [854, 377] width 174 height 22
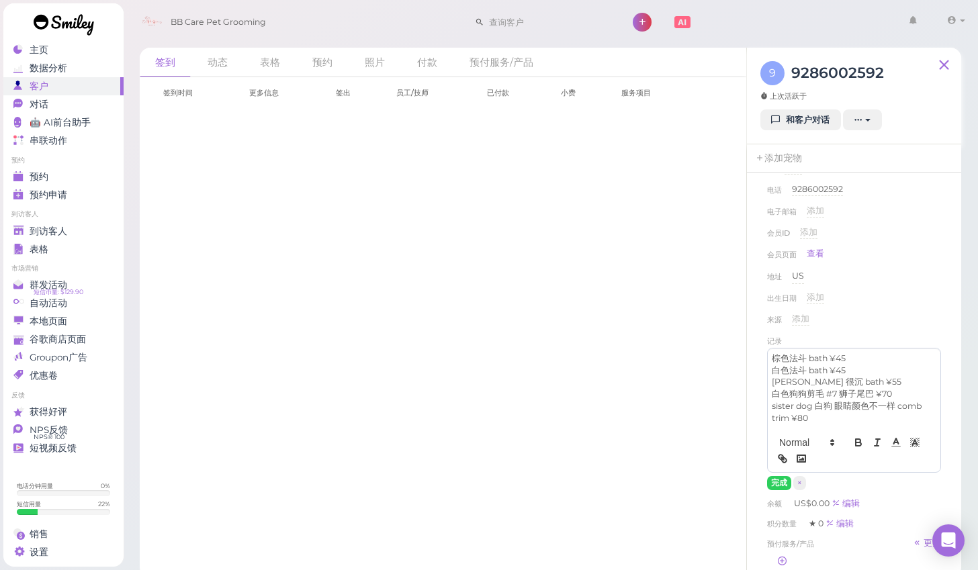
scroll to position [56, 0]
click at [775, 477] on button "完成" at bounding box center [779, 480] width 24 height 14
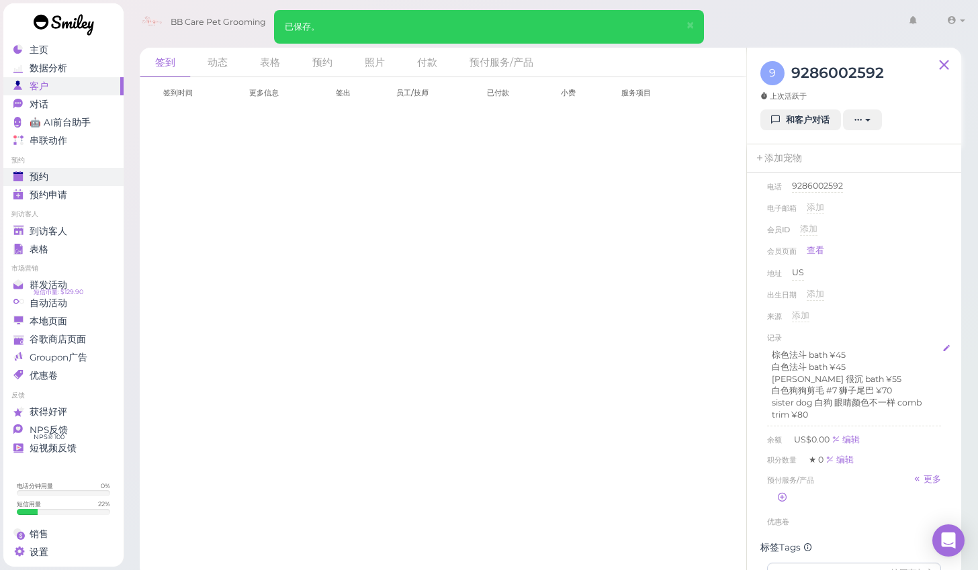
click at [62, 173] on div "预约" at bounding box center [61, 176] width 97 height 11
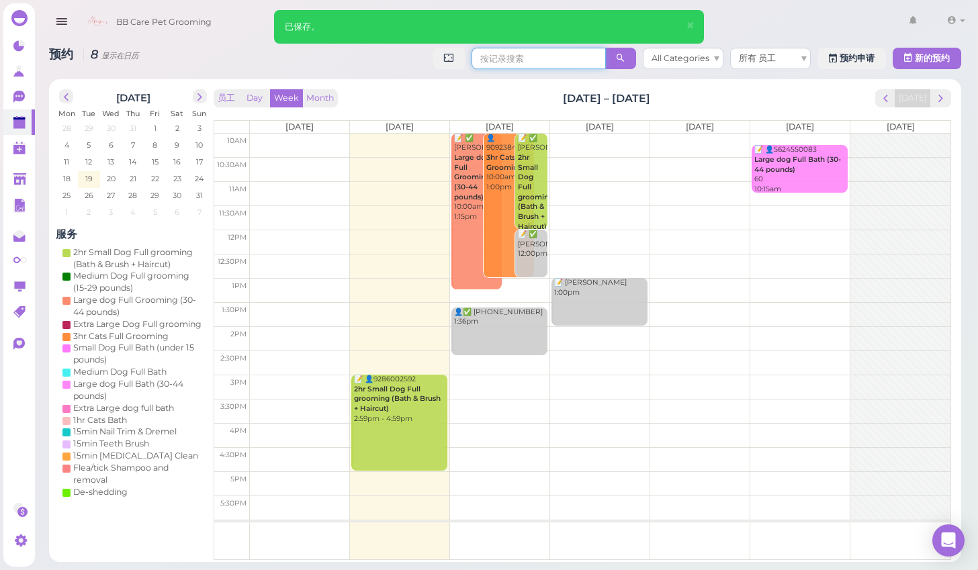
click at [499, 63] on input at bounding box center [539, 59] width 134 height 22
click at [504, 50] on input at bounding box center [539, 59] width 134 height 22
click at [509, 30] on input at bounding box center [523, 22] width 130 height 22
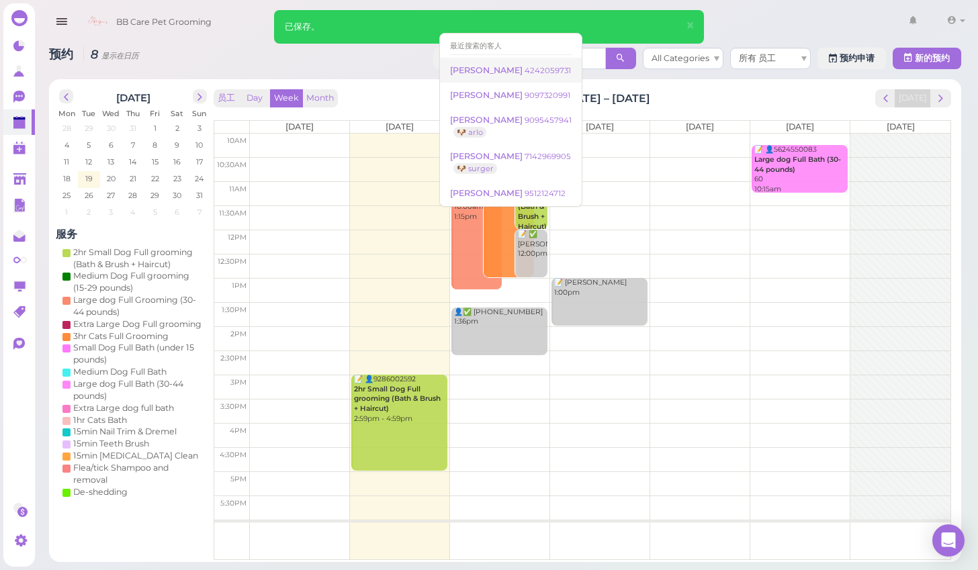
click at [493, 70] on span "[PERSON_NAME]" at bounding box center [487, 70] width 75 height 10
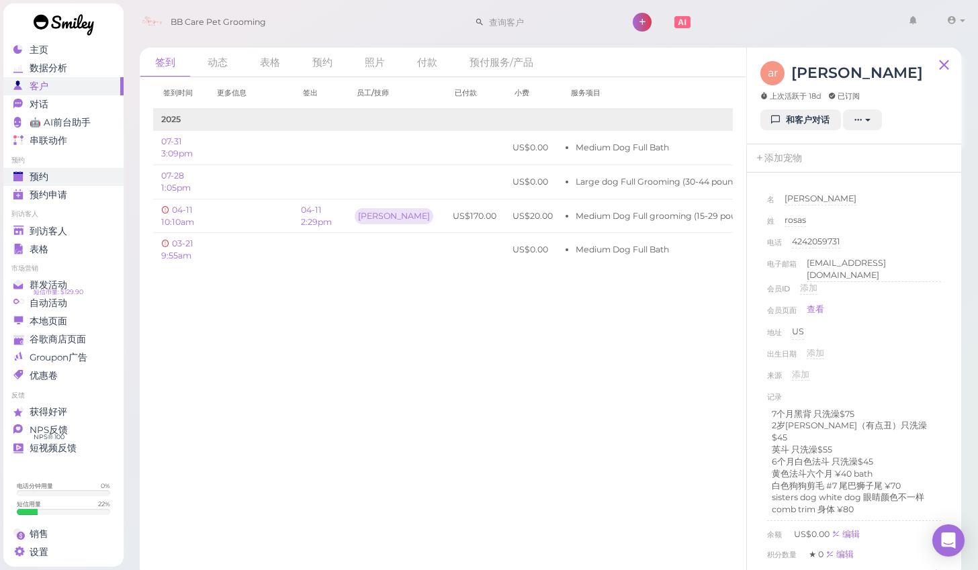
click at [48, 179] on span "预约" at bounding box center [39, 176] width 19 height 11
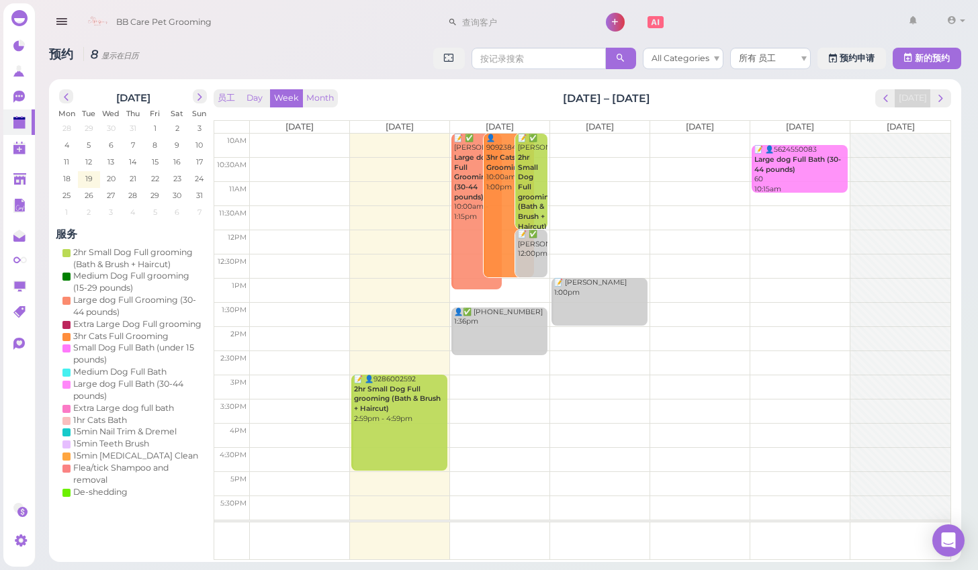
click at [391, 398] on b "2hr Small Dog Full grooming (Bath & Brush + Haircut)" at bounding box center [397, 399] width 87 height 28
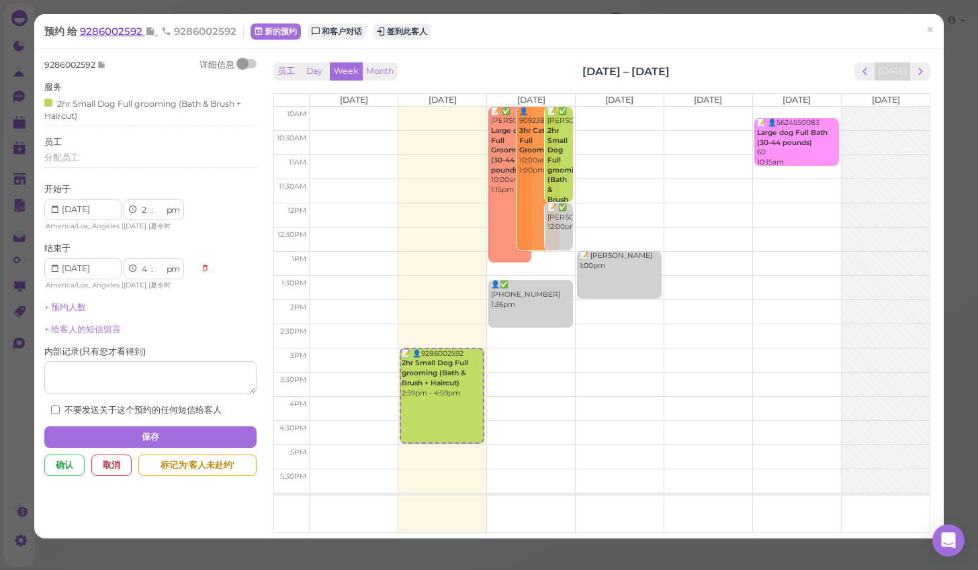
click at [110, 32] on span "9286002592" at bounding box center [112, 31] width 65 height 13
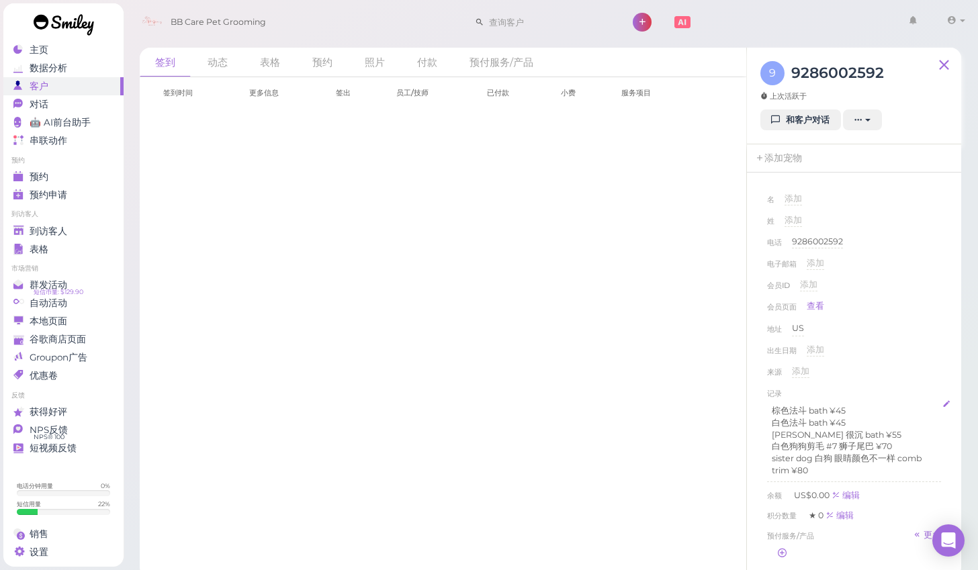
click at [801, 464] on p "sister dog 白狗 眼睛颜色不一样 comb trim ¥80" at bounding box center [854, 465] width 165 height 24
click at [794, 469] on p "sister dog 白狗 眼睛颜色不一样 comb trim ¥80" at bounding box center [854, 465] width 165 height 24
click at [870, 376] on div "来源 添加" at bounding box center [854, 377] width 174 height 22
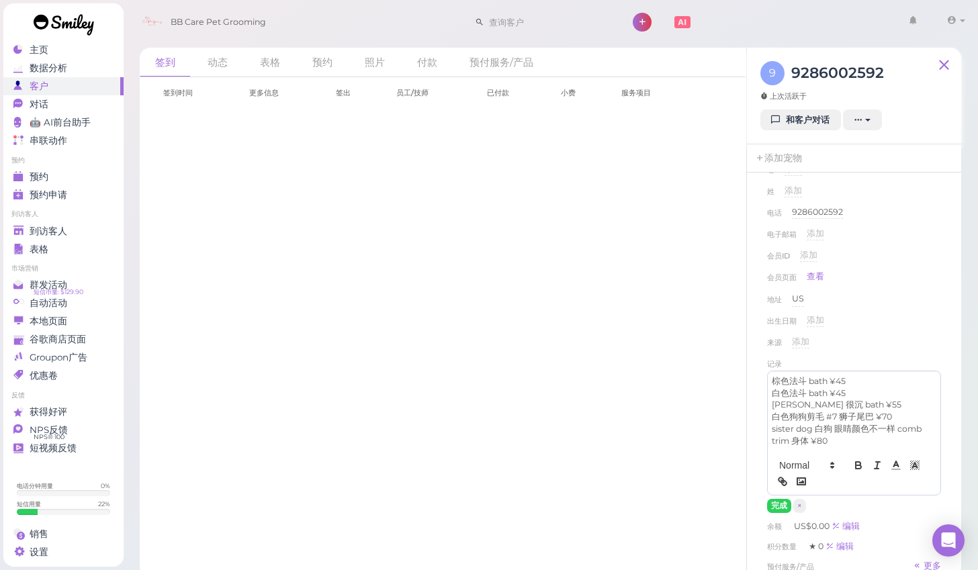
scroll to position [48, 0]
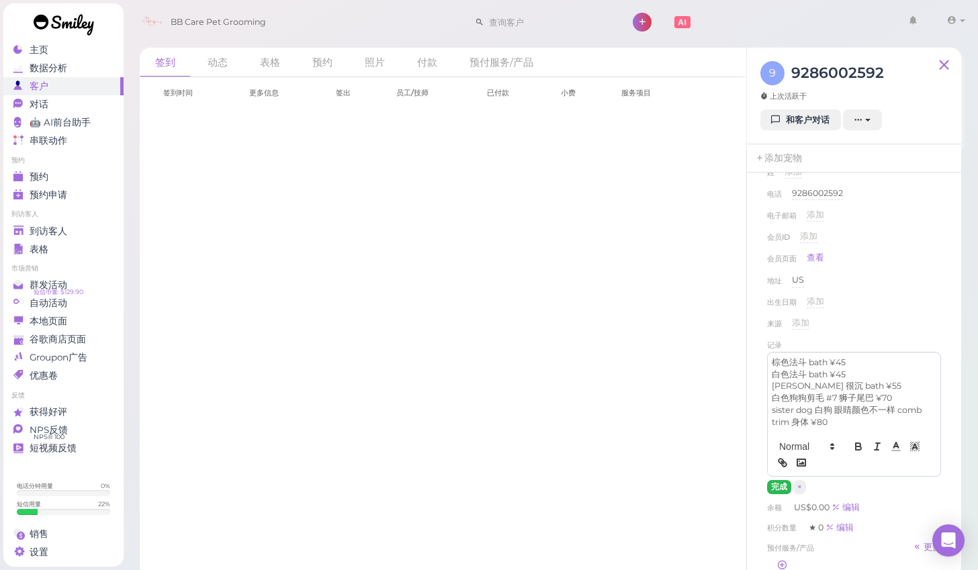
click at [775, 486] on button "完成" at bounding box center [779, 487] width 24 height 14
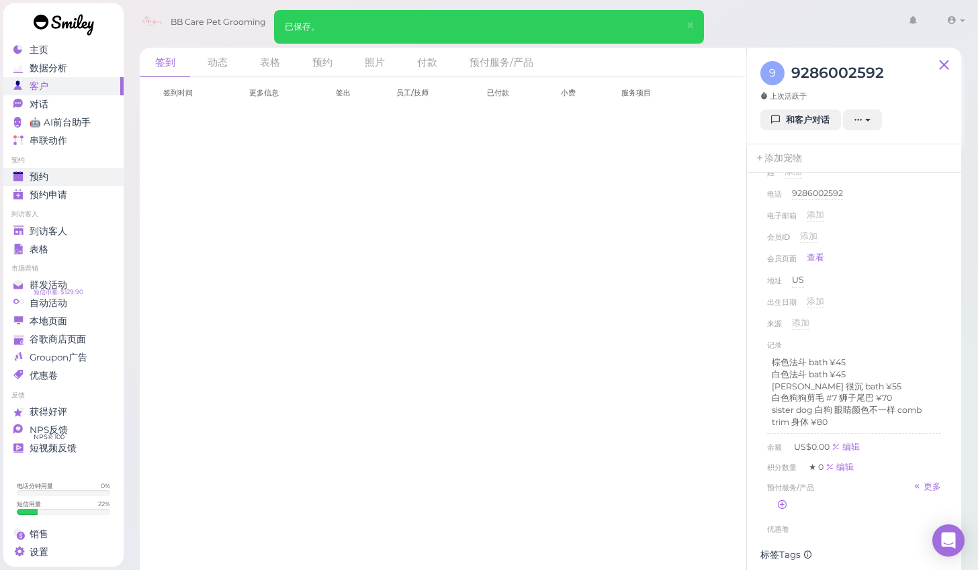
click at [32, 176] on span "预约" at bounding box center [39, 176] width 19 height 11
